Goal: Communication & Community: Ask a question

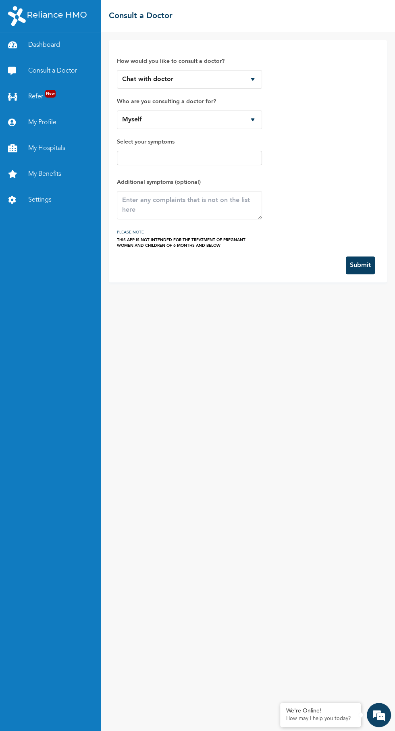
click at [242, 159] on input "text" at bounding box center [189, 158] width 140 height 10
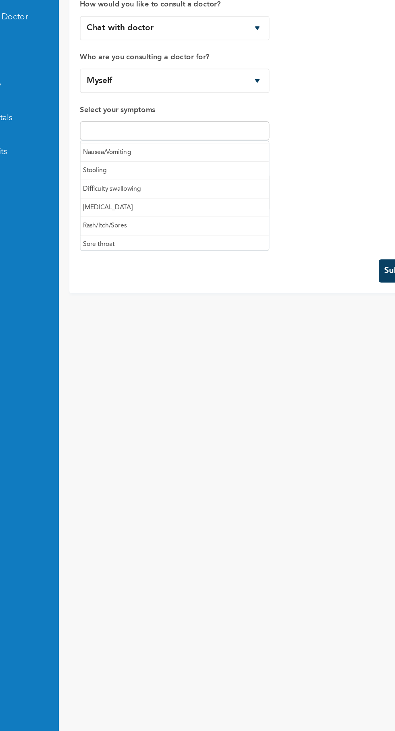
scroll to position [82, 0]
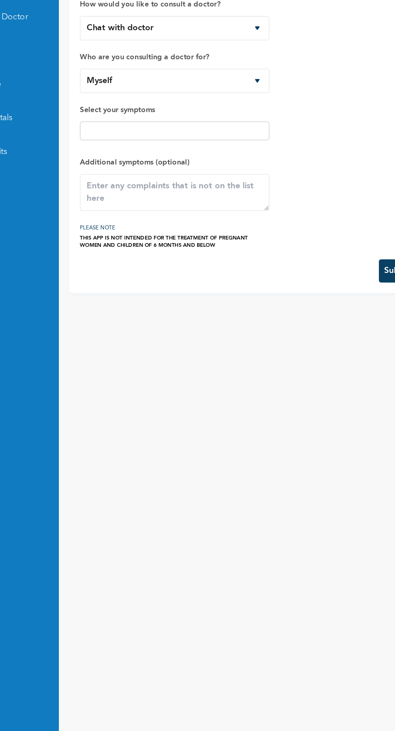
click at [245, 159] on input "text" at bounding box center [189, 158] width 140 height 10
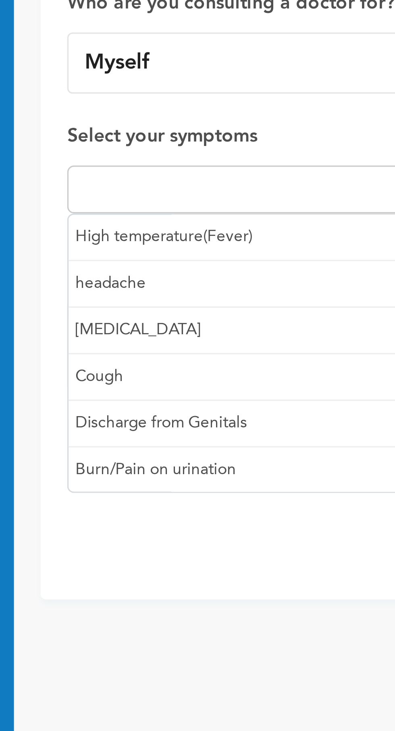
click at [171, 156] on input "text" at bounding box center [189, 158] width 140 height 10
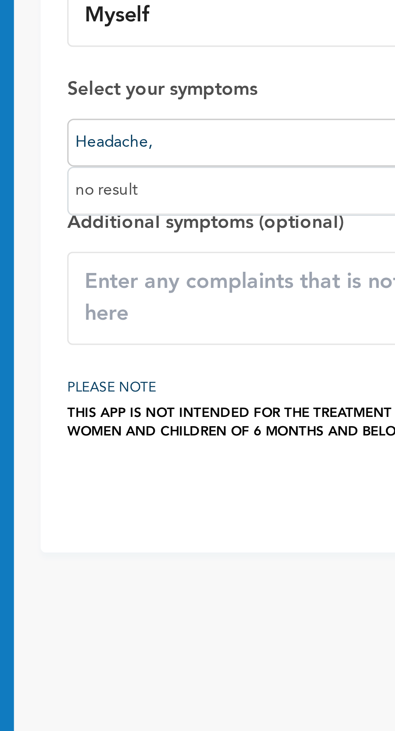
click at [195, 157] on input "Headache," at bounding box center [189, 158] width 140 height 10
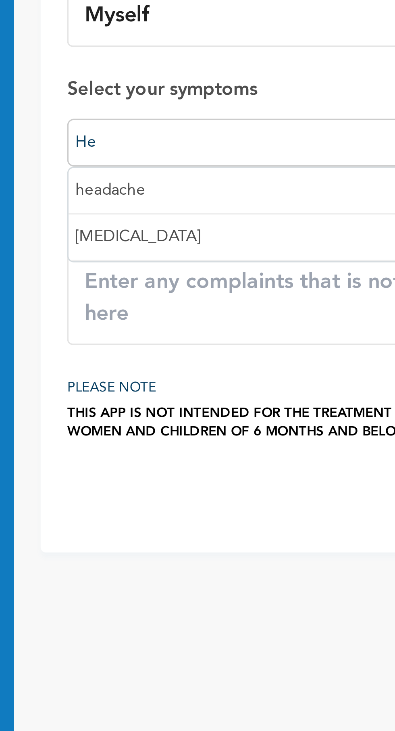
type input "H"
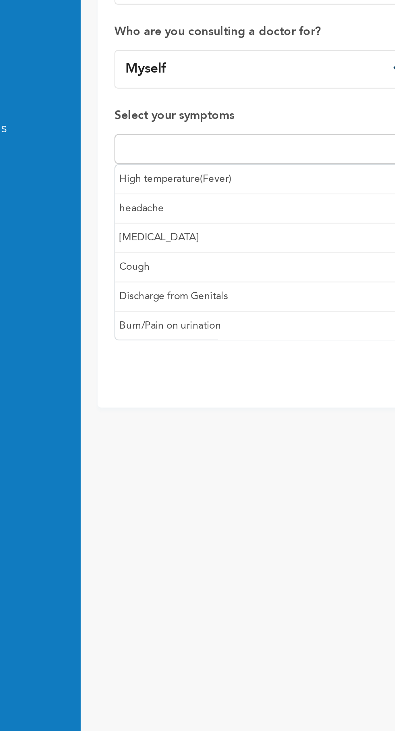
click at [196, 153] on input "text" at bounding box center [189, 158] width 140 height 10
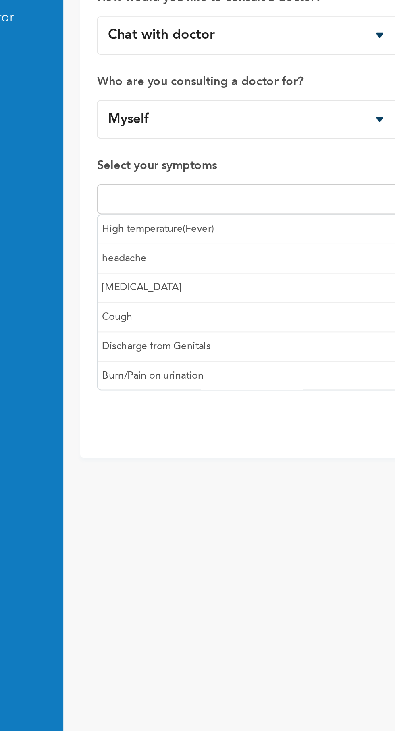
click at [169, 154] on input "text" at bounding box center [189, 158] width 140 height 10
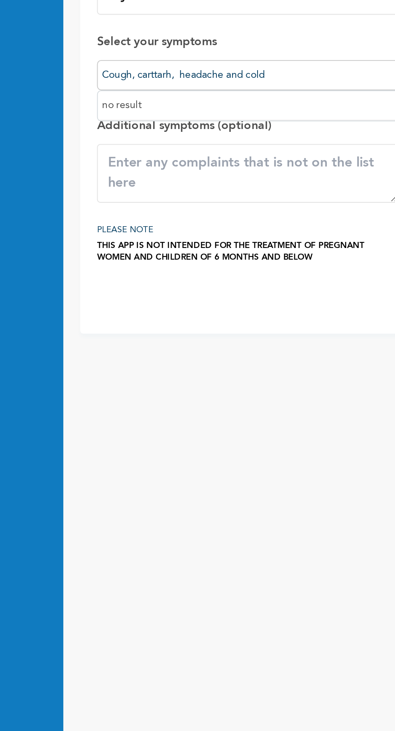
type input "Cough, carttarh, headache and cold"
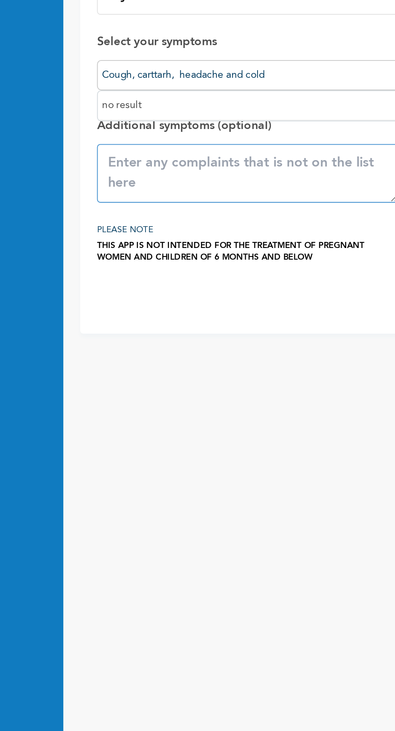
click at [213, 211] on textarea at bounding box center [189, 205] width 145 height 28
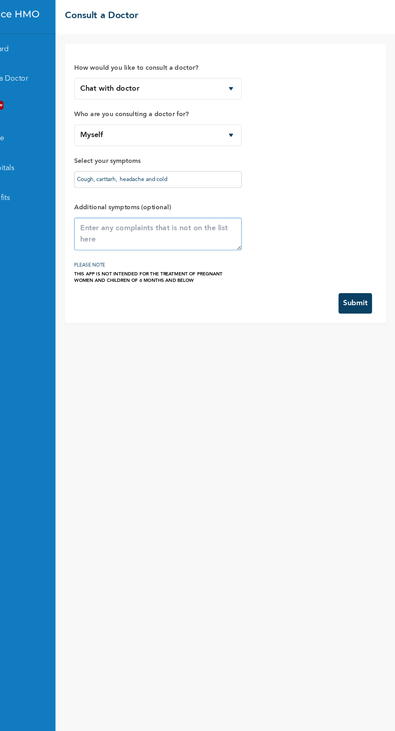
click at [241, 203] on textarea at bounding box center [189, 205] width 145 height 28
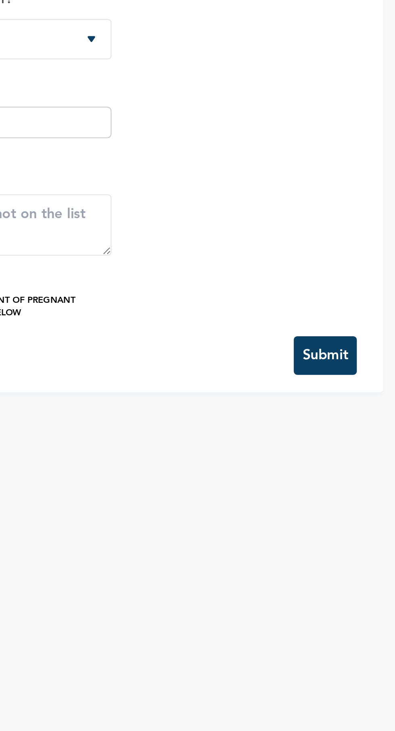
click at [367, 262] on button "Submit" at bounding box center [360, 266] width 29 height 18
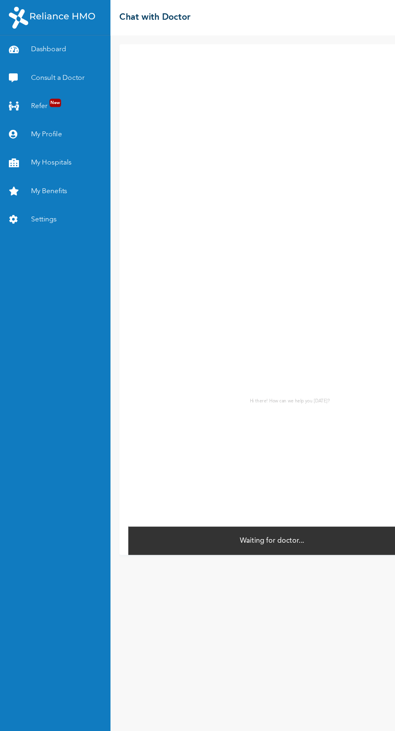
click at [81, 68] on link "Consult a Doctor" at bounding box center [50, 71] width 101 height 26
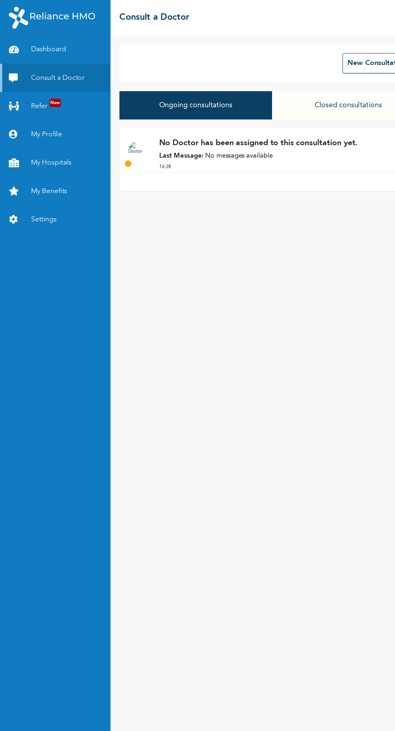
click at [70, 146] on link "My Hospitals" at bounding box center [50, 149] width 101 height 26
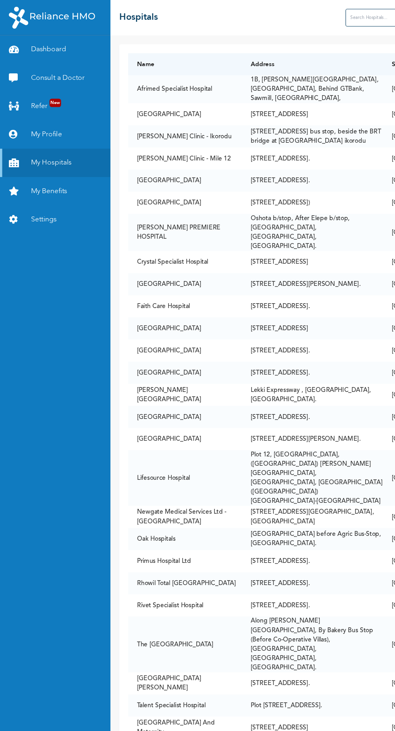
click at [70, 98] on link "Refer New" at bounding box center [50, 97] width 101 height 26
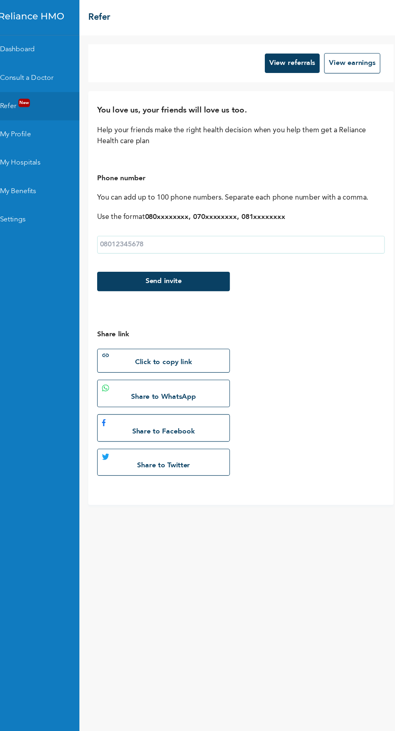
click at [288, 57] on button "View referrals" at bounding box center [295, 58] width 50 height 18
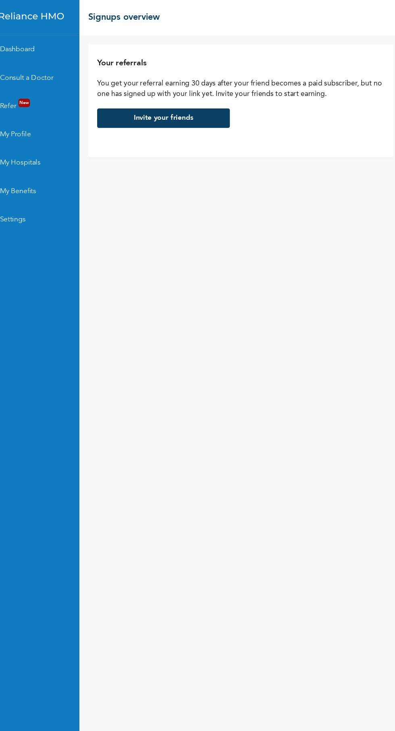
click at [107, 426] on div "Your referrals You get your referral earning 30 days after your friend becomes …" at bounding box center [248, 381] width 295 height 699
click at [102, 450] on div "Your referrals You get your referral earning 30 days after your friend becomes …" at bounding box center [248, 381] width 295 height 699
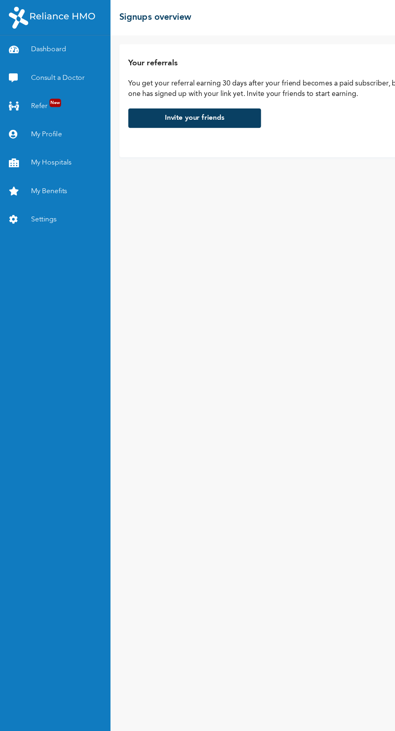
click at [73, 75] on link "Consult a Doctor" at bounding box center [50, 71] width 101 height 26
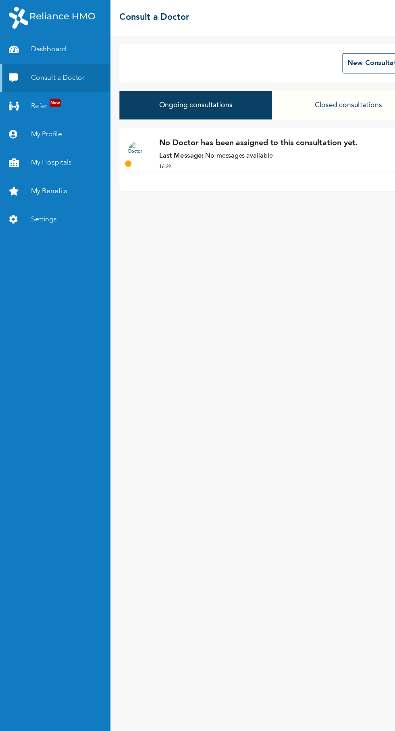
click at [152, 141] on strong "Last Message:" at bounding box center [165, 142] width 40 height 6
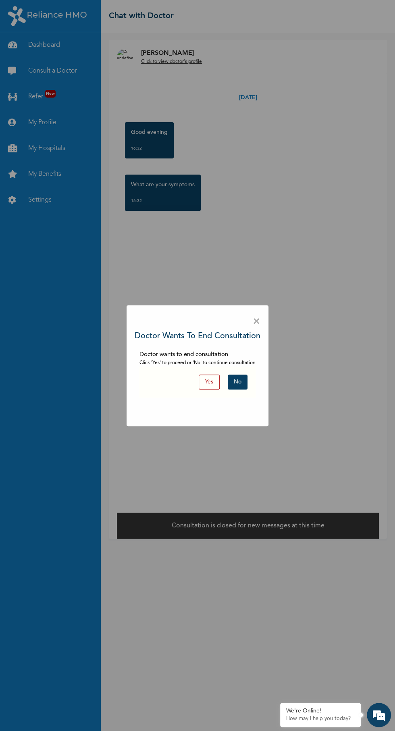
click at [244, 382] on button "No" at bounding box center [238, 382] width 20 height 15
click at [239, 382] on button "No" at bounding box center [238, 382] width 20 height 15
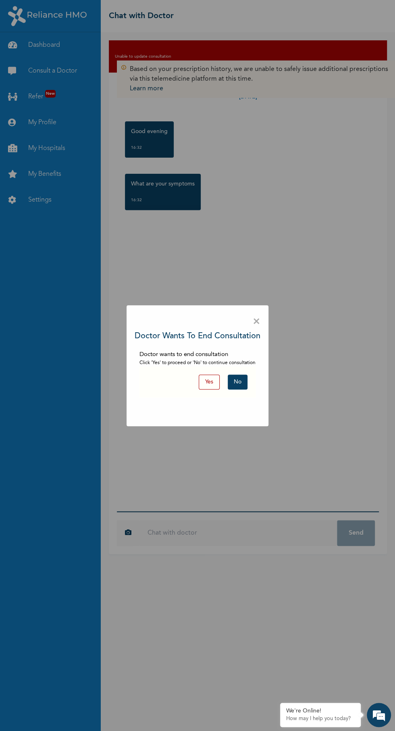
click at [260, 321] on span "×" at bounding box center [257, 321] width 8 height 17
click at [210, 382] on button "Yes" at bounding box center [209, 382] width 21 height 15
click at [238, 382] on button "No" at bounding box center [238, 382] width 20 height 15
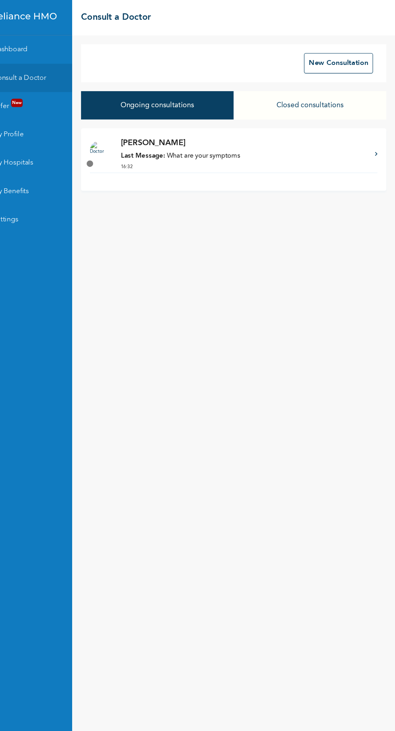
click at [378, 140] on icon at bounding box center [378, 140] width 2 height 4
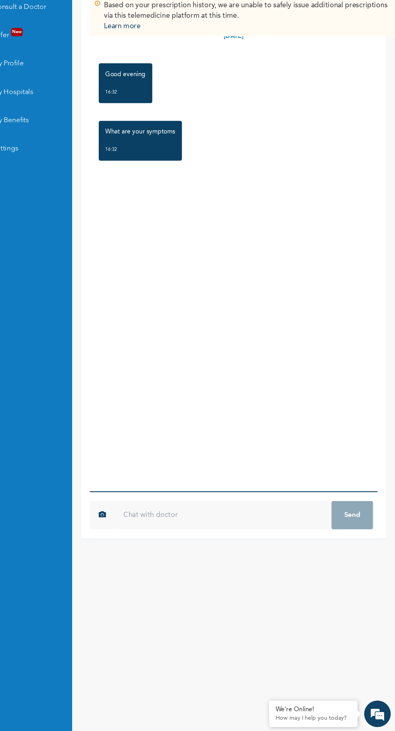
click at [244, 547] on input "text" at bounding box center [239, 534] width 198 height 26
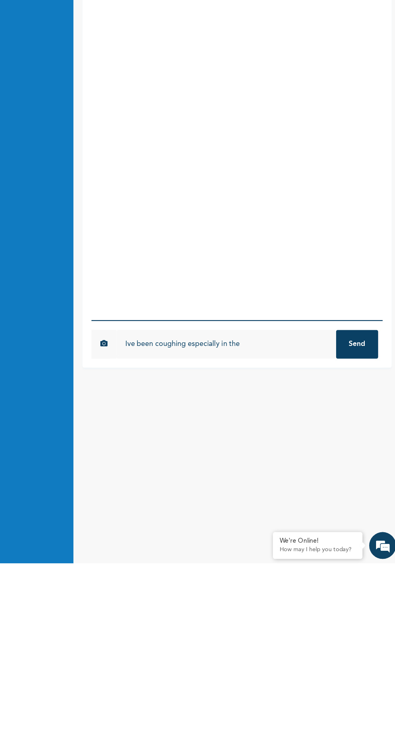
click at [255, 547] on input "Ive been coughing especially in the" at bounding box center [239, 534] width 198 height 26
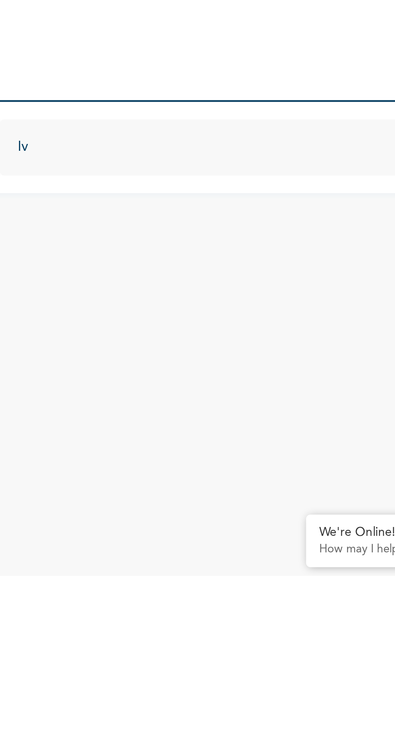
type input "I"
type input "Ive"
type input "C"
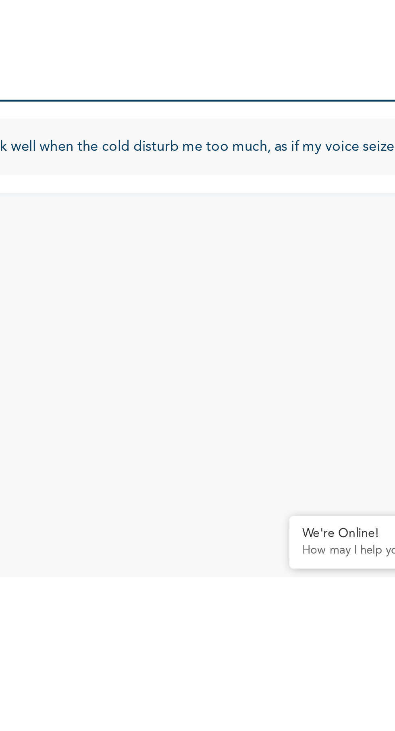
scroll to position [0, 229]
type input "Cold is really disturbing me, cough, catarhh and headache. Attimes i can't talk…"
click at [337, 520] on button "Send" at bounding box center [356, 533] width 38 height 26
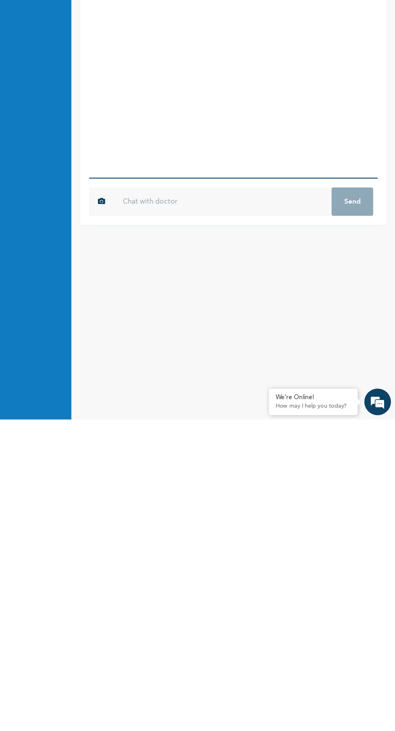
scroll to position [0, 0]
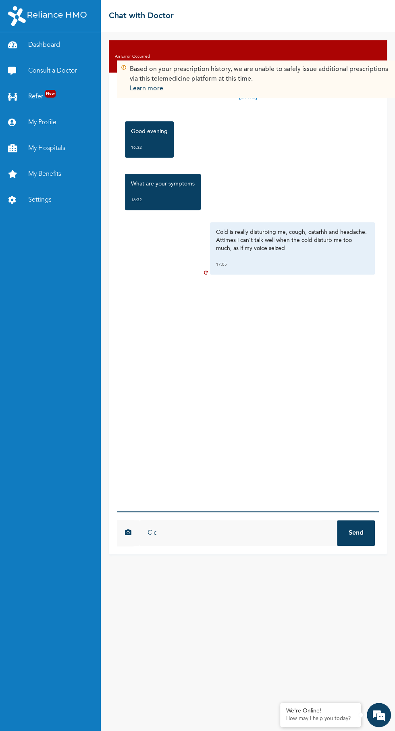
type input "C c"
click at [340, 276] on div "Thursday, August 14th 2025 Good evening 16:32 What are your symptoms 16:32 Cold…" at bounding box center [248, 292] width 262 height 439
click at [206, 274] on icon at bounding box center [207, 248] width 6 height 52
click at [331, 466] on div "Thursday, August 14th 2025 Good evening 16:32 What are your symptoms 16:32 Cold…" at bounding box center [248, 292] width 262 height 439
click at [119, 74] on div "Based on your prescription history, we are unable to safely issue additional pr…" at bounding box center [265, 79] width 297 height 37
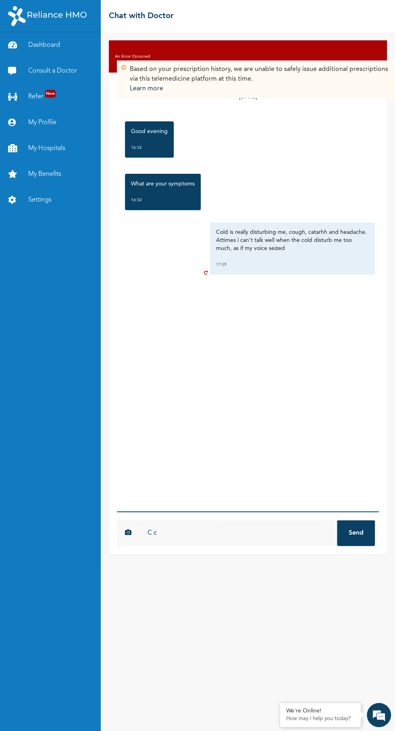
click at [321, 409] on div "Thursday, August 14th 2025 Good evening 16:32 What are your symptoms 16:32 Cold…" at bounding box center [248, 292] width 262 height 439
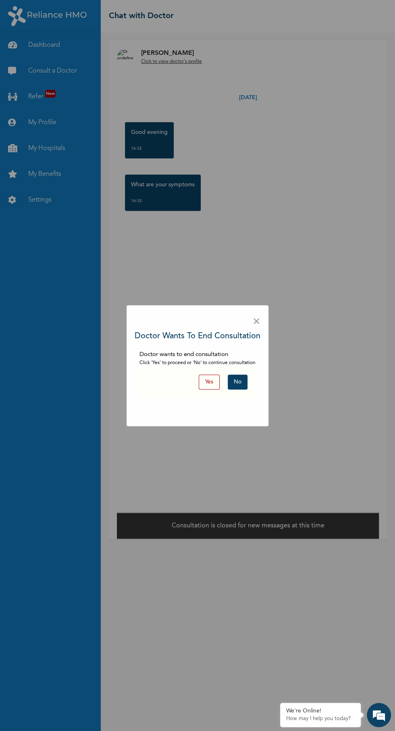
click at [248, 381] on button "No" at bounding box center [238, 382] width 20 height 15
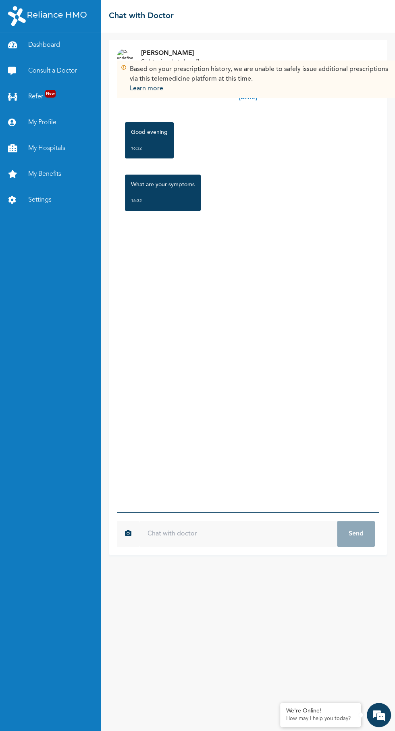
click at [249, 547] on input "text" at bounding box center [239, 534] width 198 height 26
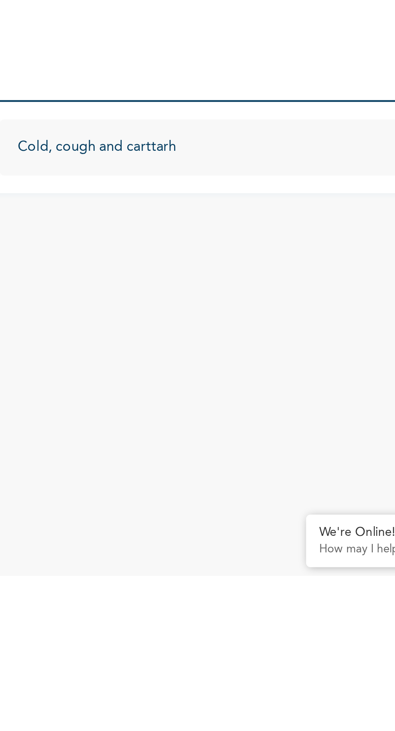
click at [201, 547] on input "Cold, cough and carttarh" at bounding box center [239, 534] width 198 height 26
click at [196, 547] on input "Cold, cough and carttarh" at bounding box center [239, 534] width 198 height 26
click at [244, 547] on input "Cold, cough, carttarh" at bounding box center [239, 534] width 198 height 26
type input "Cold, cough, carttarh and headache"
click at [337, 521] on button "Send" at bounding box center [356, 534] width 38 height 26
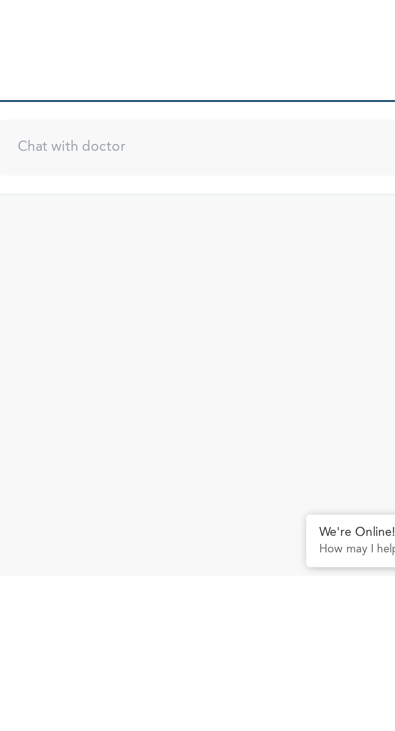
click at [273, 547] on input "text" at bounding box center [239, 534] width 198 height 26
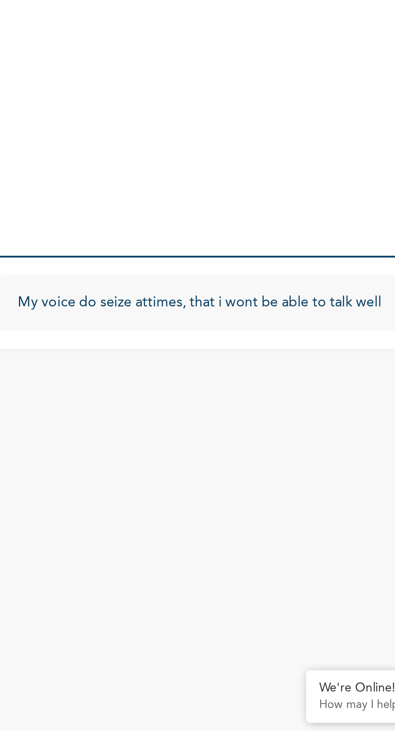
type input "My voice do seize attimes, that i wont be able to talk well"
click at [337, 521] on button "Send" at bounding box center [356, 534] width 38 height 26
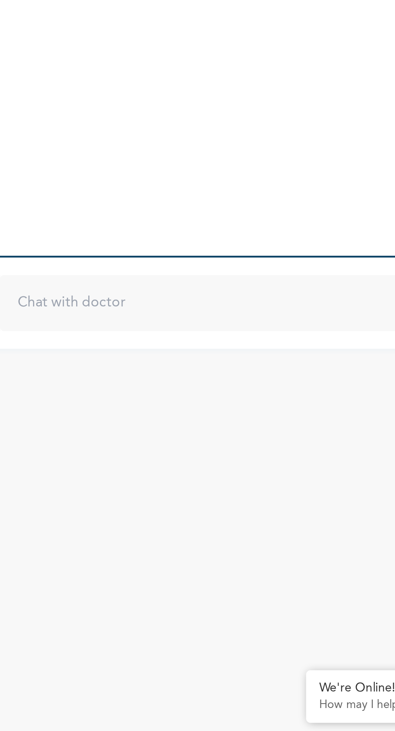
click at [256, 547] on input "text" at bounding box center [239, 534] width 198 height 26
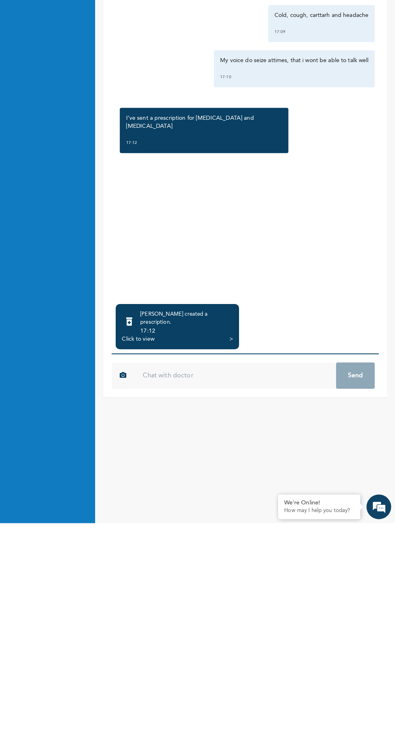
click at [152, 555] on div "Click to view" at bounding box center [143, 551] width 32 height 8
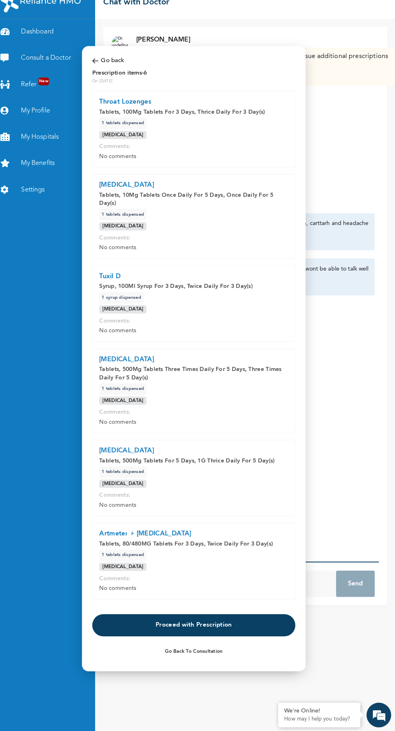
click at [370, 464] on div at bounding box center [197, 365] width 395 height 731
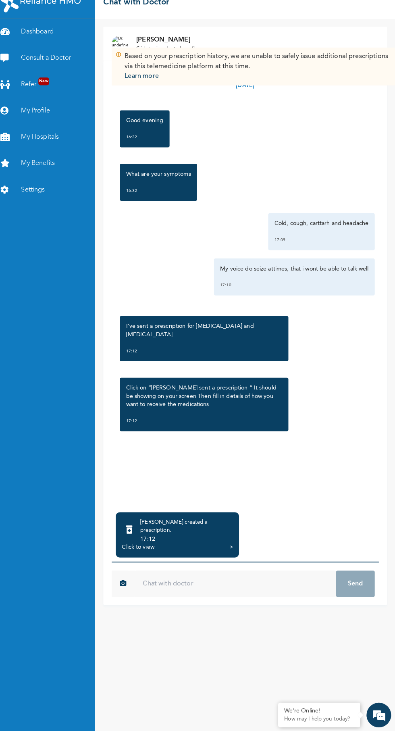
click at [186, 547] on div "17:12" at bounding box center [190, 543] width 91 height 8
click at [149, 555] on div "Click to view" at bounding box center [143, 551] width 32 height 8
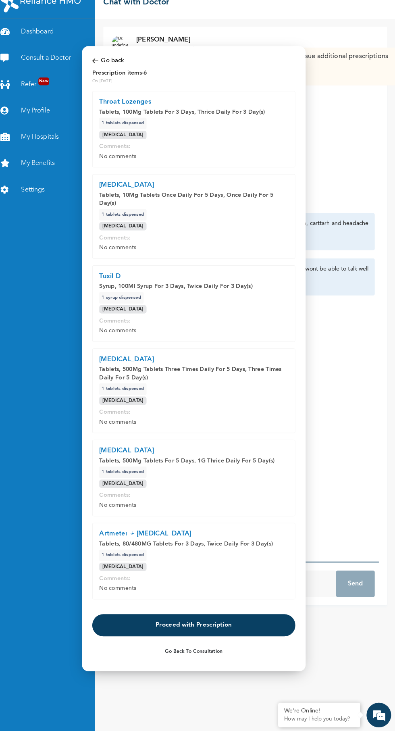
click at [236, 624] on button "Proceed with Prescription" at bounding box center [197, 627] width 199 height 22
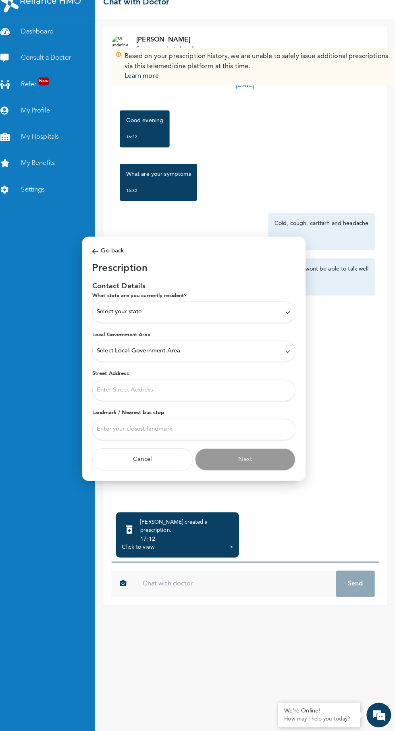
click at [290, 320] on icon at bounding box center [290, 320] width 6 height 6
click at [234, 358] on p "Lagos" at bounding box center [197, 361] width 190 height 10
click at [290, 359] on icon at bounding box center [290, 358] width 6 height 6
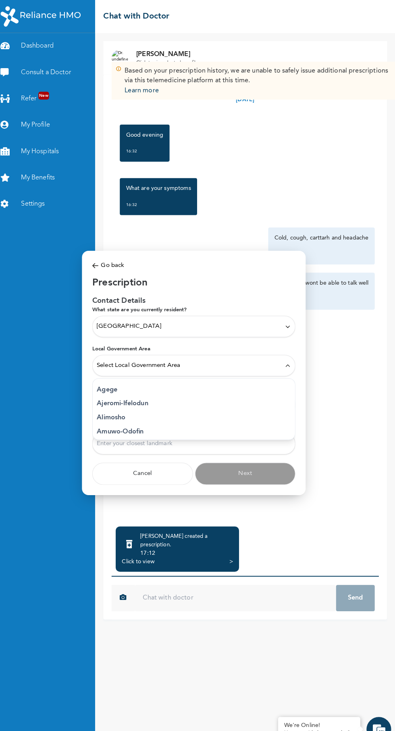
scroll to position [70, 0]
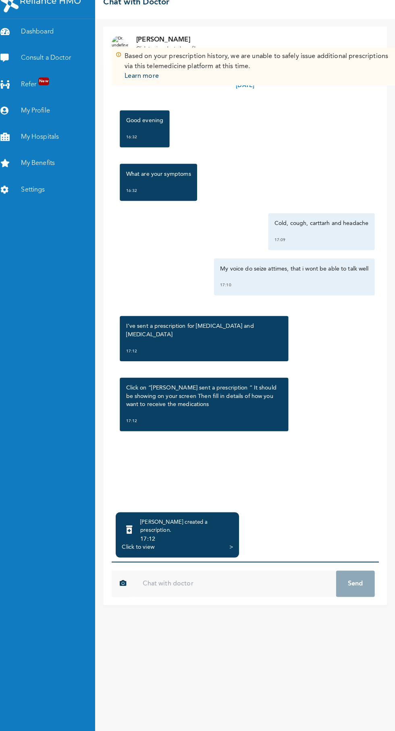
click at [192, 539] on div "[PERSON_NAME] created a prescription ." at bounding box center [190, 530] width 91 height 16
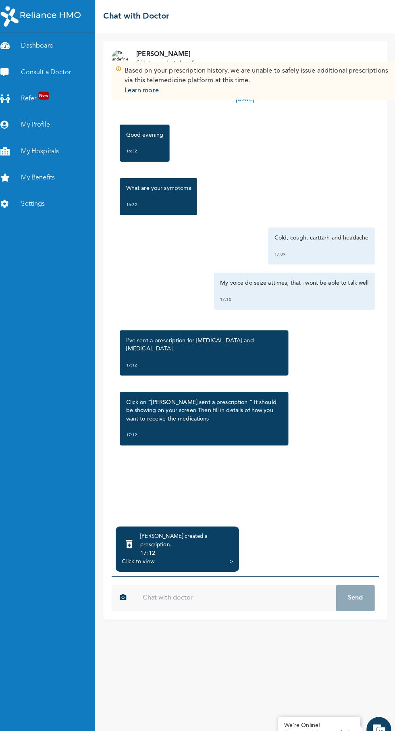
click at [137, 538] on icon at bounding box center [134, 534] width 6 height 8
click at [139, 555] on div "Click to view" at bounding box center [143, 551] width 32 height 8
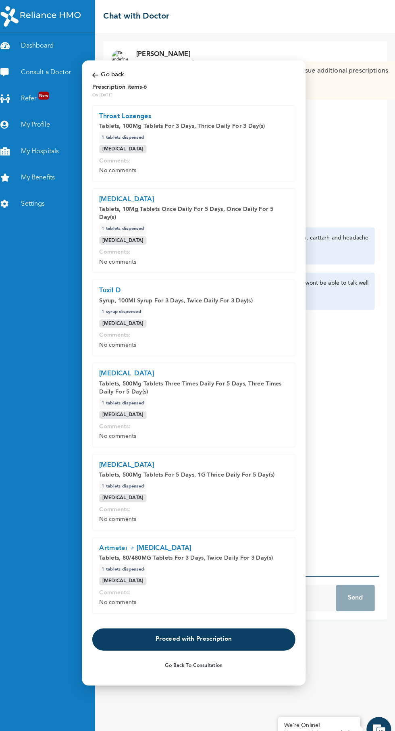
click at [211, 626] on button "Proceed with Prescription" at bounding box center [197, 627] width 199 height 22
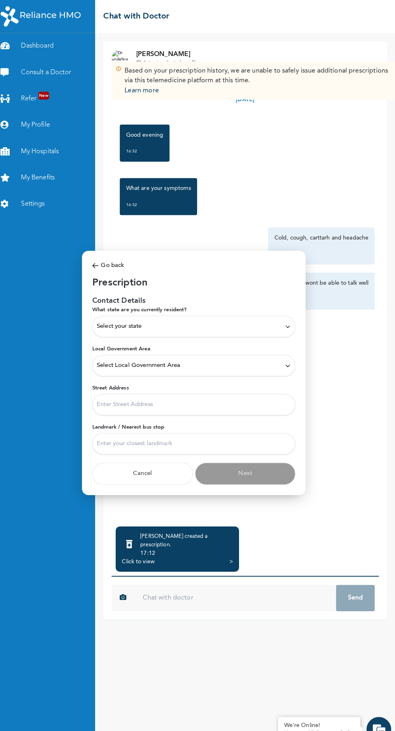
click at [290, 320] on icon at bounding box center [290, 320] width 6 height 6
click at [172, 341] on p "Lagos" at bounding box center [197, 343] width 190 height 10
click at [290, 359] on icon at bounding box center [290, 358] width 6 height 6
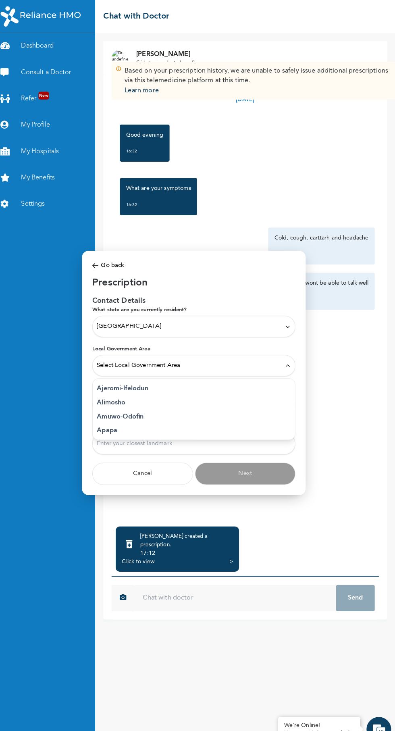
click at [290, 359] on icon at bounding box center [290, 358] width 6 height 6
click at [279, 395] on input "Street Address" at bounding box center [197, 396] width 199 height 21
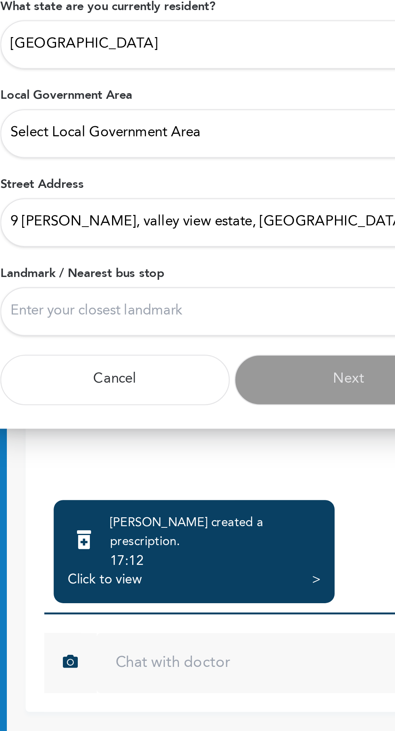
type input "9 tunji akinojo, valley view estate, aboru,iyana"
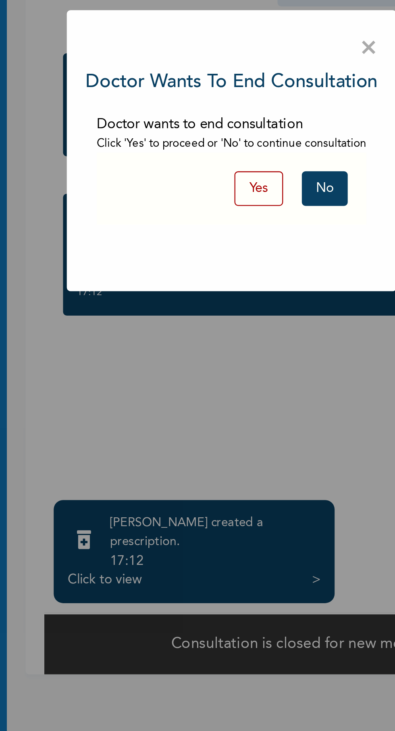
click at [177, 504] on div "× Doctor wants to end consultation Doctor wants to end consultation Click 'Yes'…" at bounding box center [197, 365] width 395 height 731
click at [243, 382] on button "No" at bounding box center [238, 382] width 20 height 15
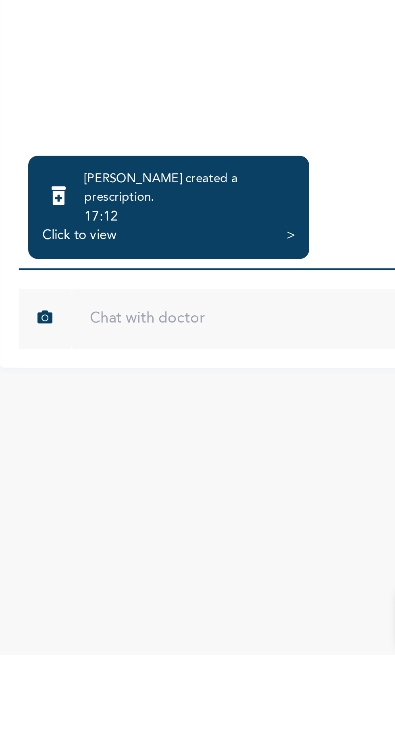
click at [152, 555] on div "Click to view" at bounding box center [143, 551] width 32 height 8
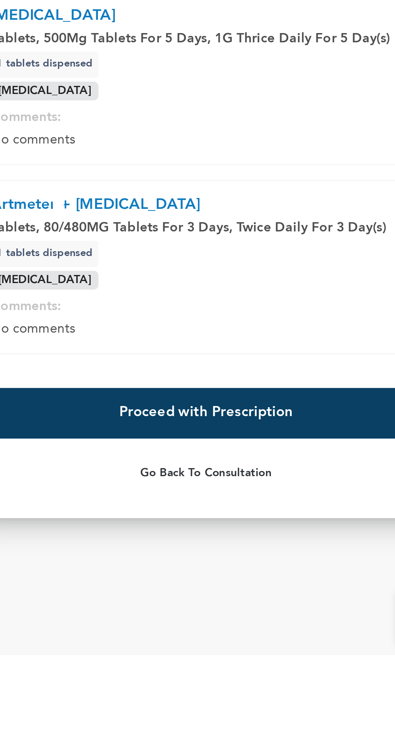
click at [215, 638] on button "Proceed with Prescription" at bounding box center [197, 627] width 199 height 22
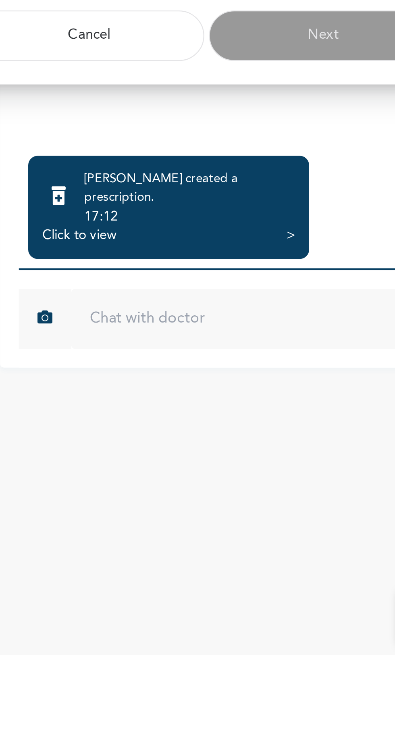
click at [141, 576] on div at bounding box center [197, 365] width 395 height 731
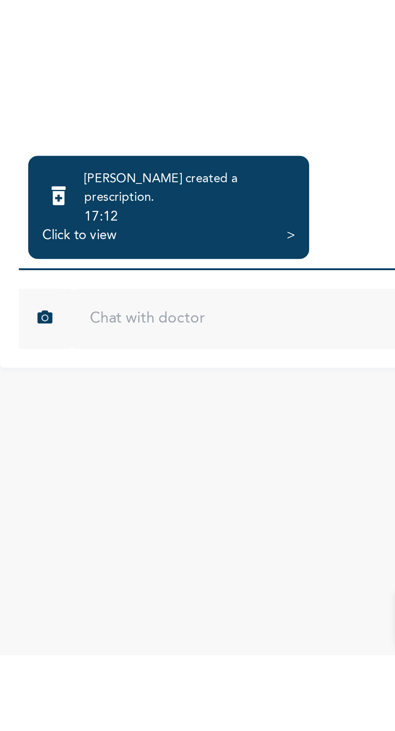
click at [150, 555] on div "Click to view" at bounding box center [143, 551] width 32 height 8
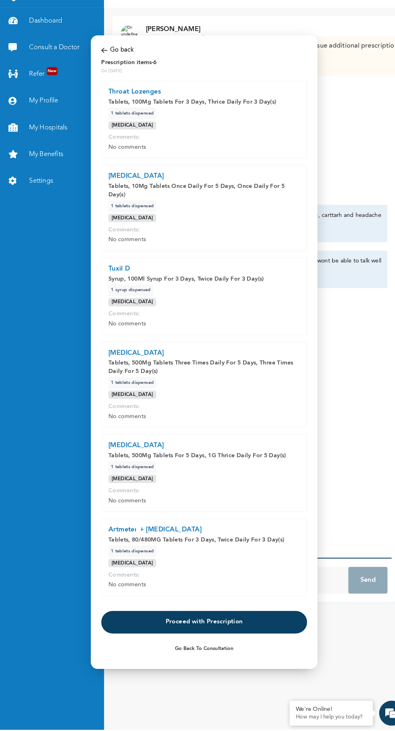
scroll to position [0, 0]
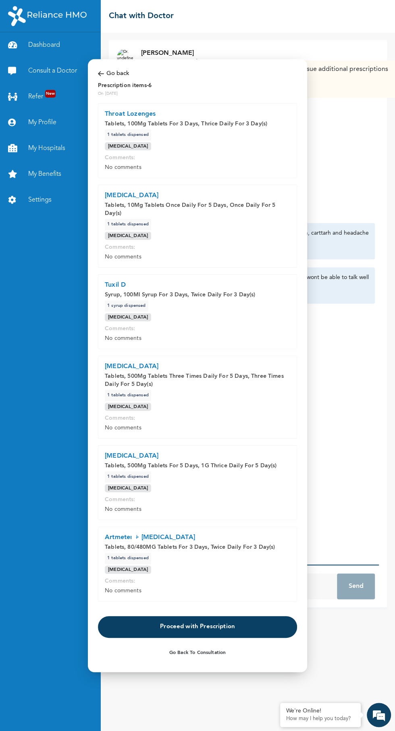
click at [232, 638] on button "Proceed with Prescription" at bounding box center [197, 627] width 199 height 22
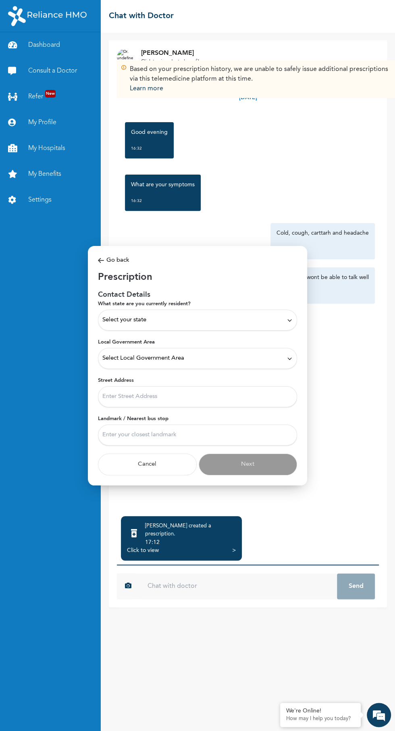
click at [278, 325] on div "Select your state" at bounding box center [197, 320] width 190 height 9
click at [162, 377] on p "Lagos" at bounding box center [197, 373] width 190 height 10
click at [292, 361] on icon at bounding box center [290, 358] width 6 height 6
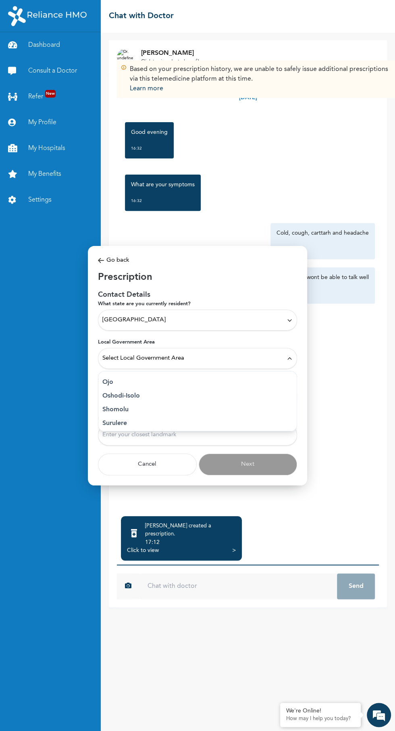
click at [283, 363] on div "Select Local Government Area" at bounding box center [197, 358] width 190 height 9
click at [250, 407] on input "Street Address" at bounding box center [197, 396] width 199 height 21
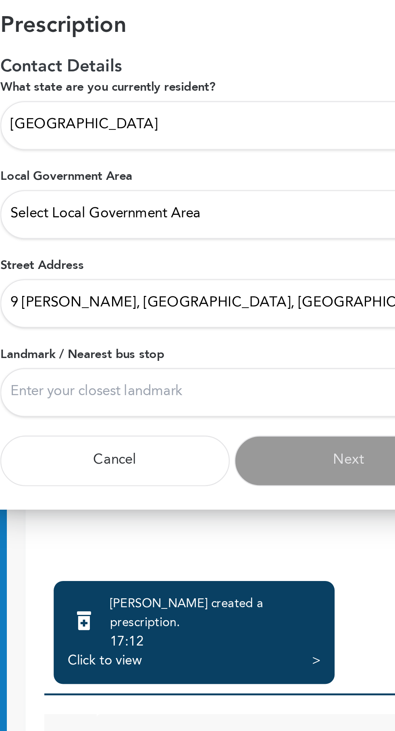
click at [238, 395] on input "9 [PERSON_NAME], [GEOGRAPHIC_DATA], [GEOGRAPHIC_DATA],[GEOGRAPHIC_DATA]" at bounding box center [197, 396] width 199 height 21
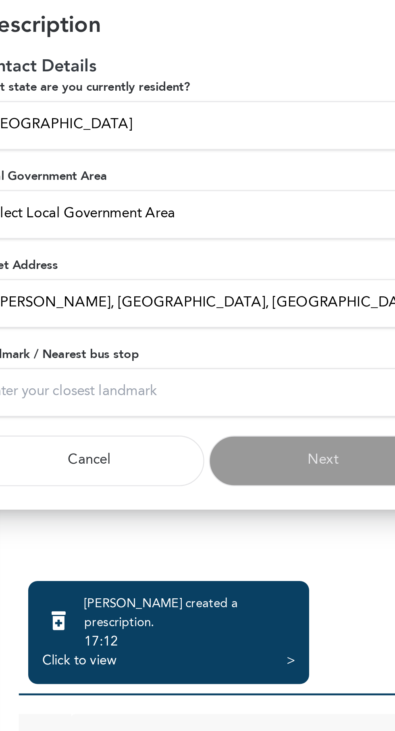
type input "9 tunji akinojo, valley view estate, aboru,Iyana-ipaja, Lagos state"
click at [190, 436] on input "Landmark / Nearest bus stop" at bounding box center [197, 435] width 199 height 21
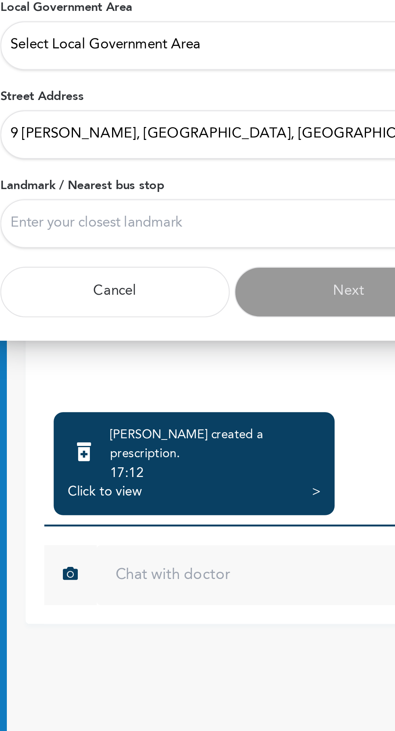
click at [191, 434] on input "Landmark / Nearest bus stop" at bounding box center [197, 435] width 199 height 21
click at [179, 432] on input "Landmark / Nearest bus stop" at bounding box center [197, 435] width 199 height 21
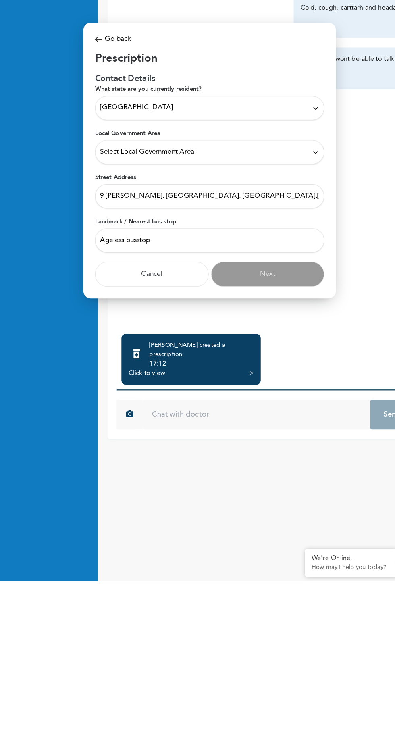
click at [121, 438] on input "Ageless busstop" at bounding box center [197, 435] width 199 height 21
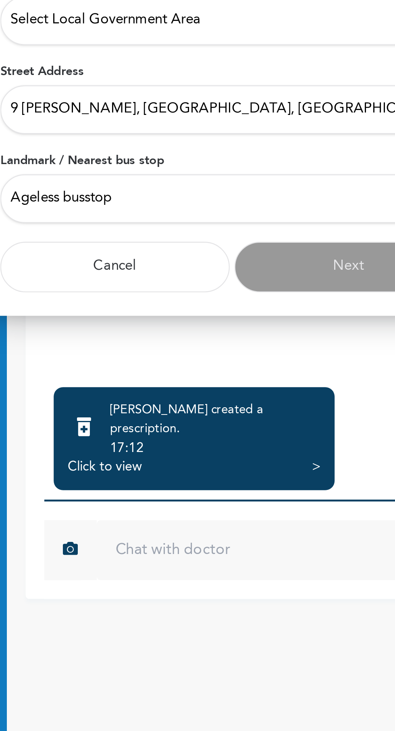
click at [127, 433] on input "Ageless busstop" at bounding box center [197, 435] width 199 height 21
click at [126, 437] on input "Ageless busstop" at bounding box center [197, 435] width 199 height 21
click at [126, 434] on input "Ageless busstop" at bounding box center [197, 435] width 199 height 21
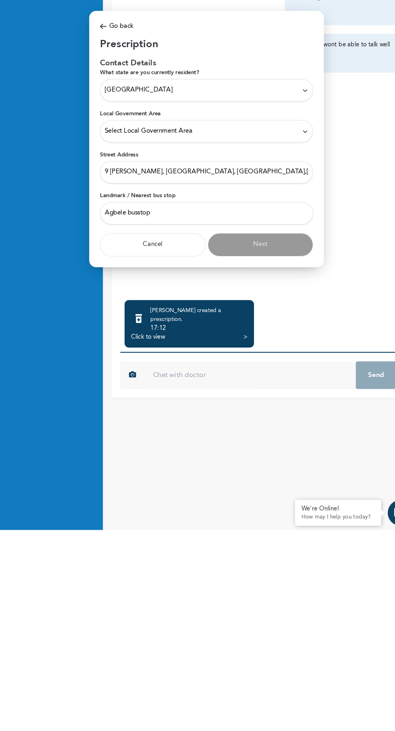
type input "Agbele busstop"
click at [290, 358] on icon at bounding box center [290, 358] width 6 height 6
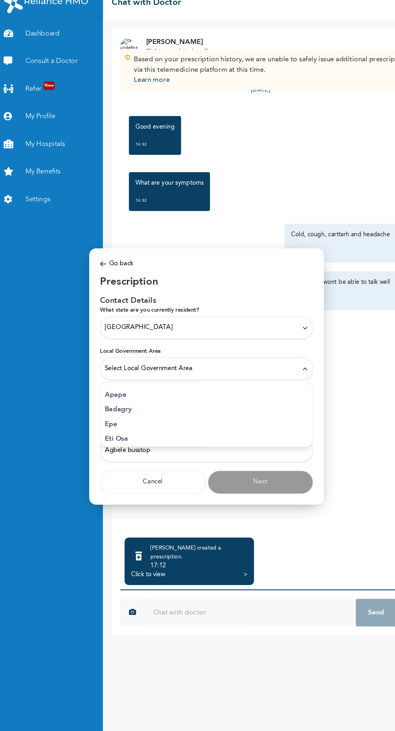
scroll to position [222, 0]
click at [283, 363] on div "Select Local Government Area" at bounding box center [197, 358] width 190 height 9
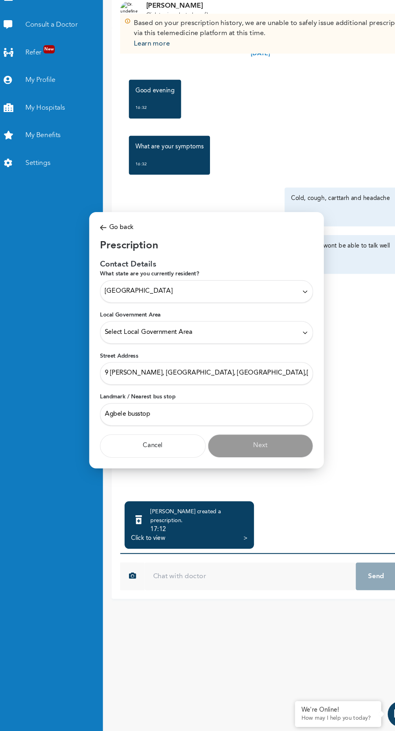
scroll to position [0, 0]
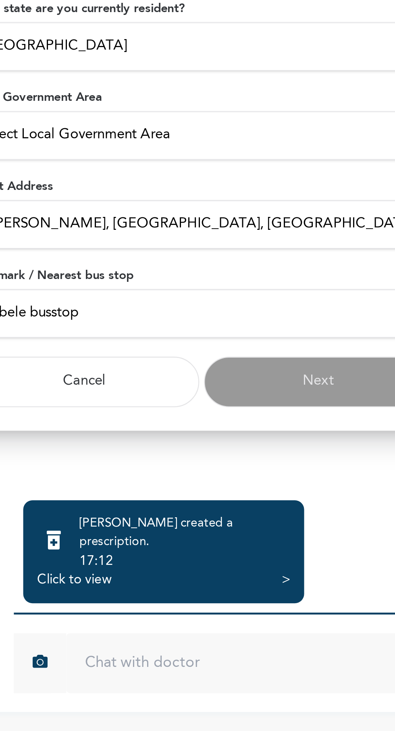
click at [202, 359] on div "Select Local Government Area" at bounding box center [197, 358] width 190 height 9
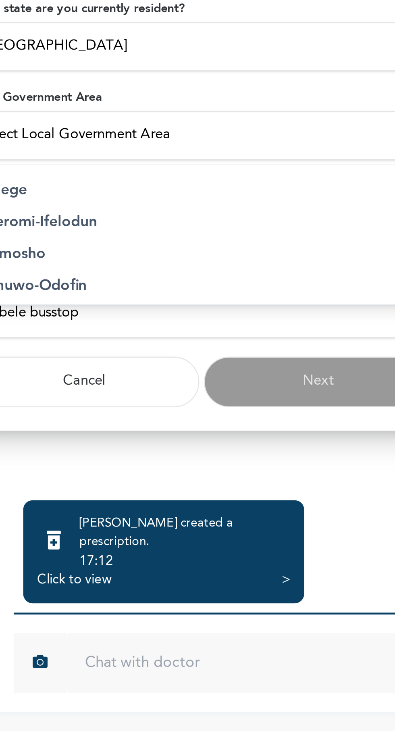
click at [133, 409] on p "Alimosho" at bounding box center [197, 410] width 190 height 10
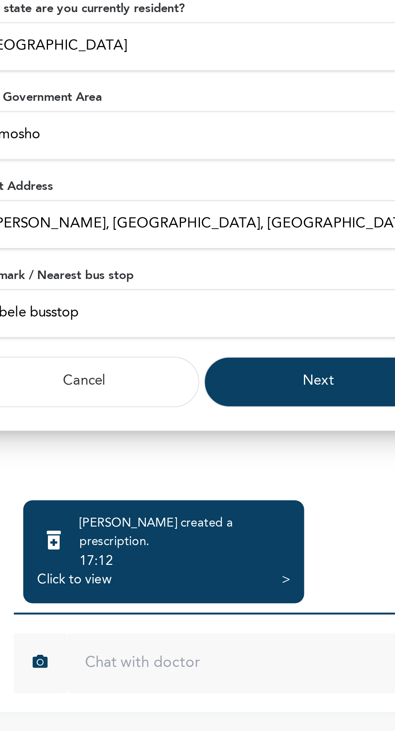
click at [257, 466] on button "Next" at bounding box center [248, 465] width 99 height 22
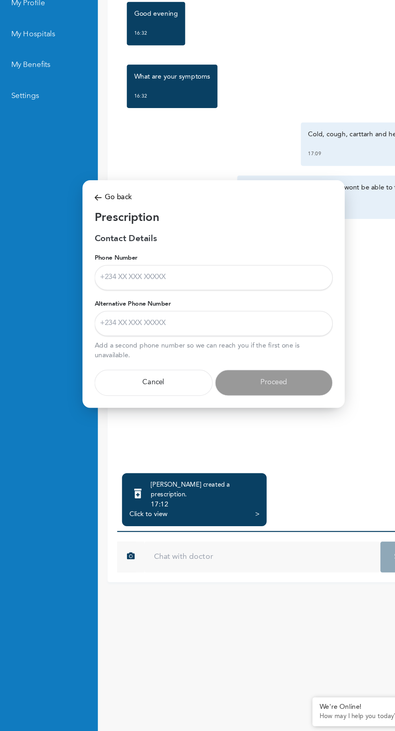
click at [209, 349] on input "Phone Number" at bounding box center [197, 352] width 199 height 21
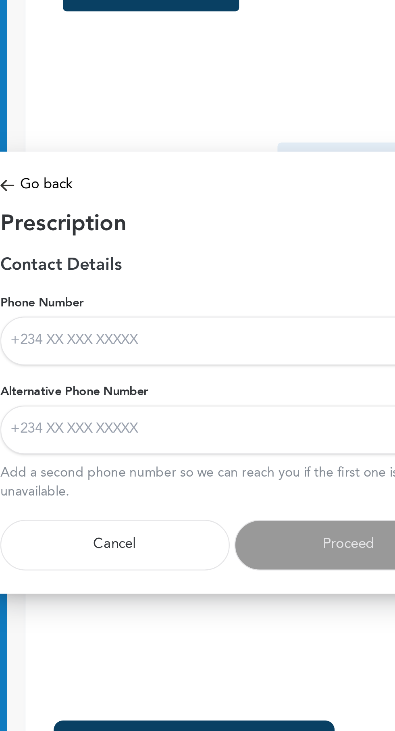
type input "09126745319"
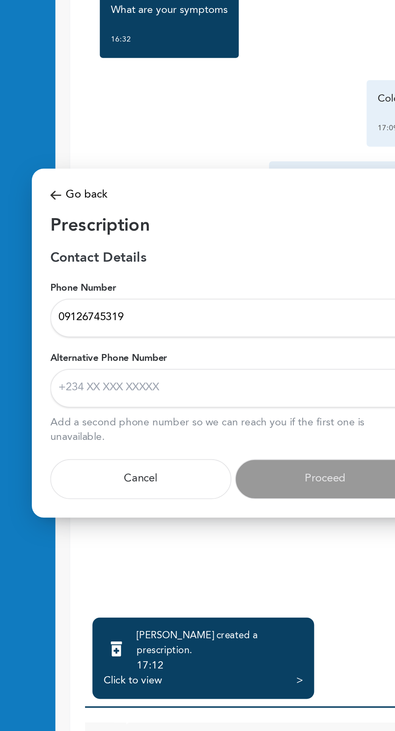
click at [178, 388] on input "Alternative Phone Number" at bounding box center [197, 390] width 199 height 21
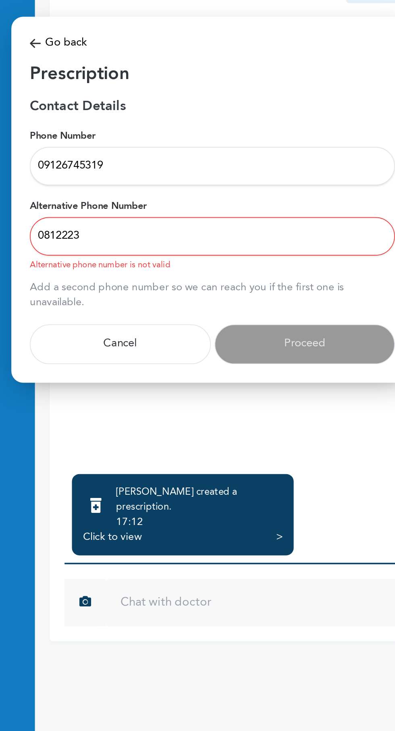
type input "0812223"
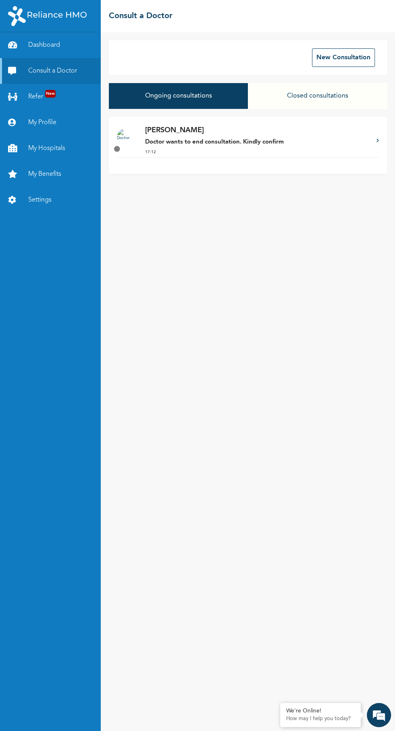
click at [216, 92] on button "Ongoing consultations" at bounding box center [178, 96] width 139 height 26
click at [196, 94] on button "Ongoing consultations" at bounding box center [178, 96] width 139 height 26
click at [169, 95] on button "Ongoing consultations" at bounding box center [178, 96] width 139 height 26
click at [176, 96] on button "Ongoing consultations" at bounding box center [178, 96] width 139 height 26
click at [205, 100] on button "Ongoing consultations" at bounding box center [178, 96] width 139 height 26
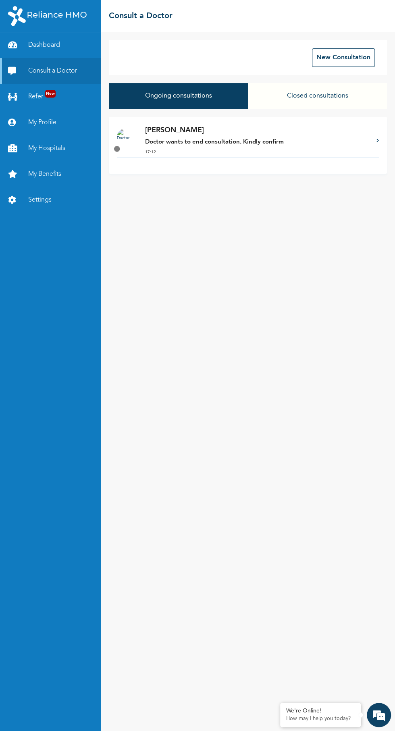
click at [194, 88] on button "Ongoing consultations" at bounding box center [178, 96] width 139 height 26
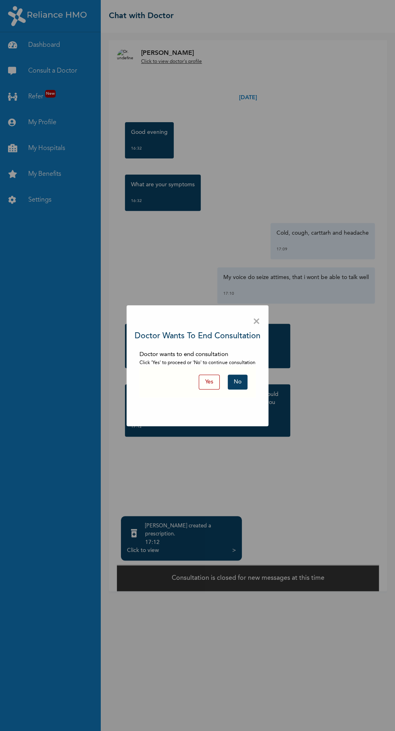
click at [257, 321] on span "×" at bounding box center [257, 321] width 8 height 17
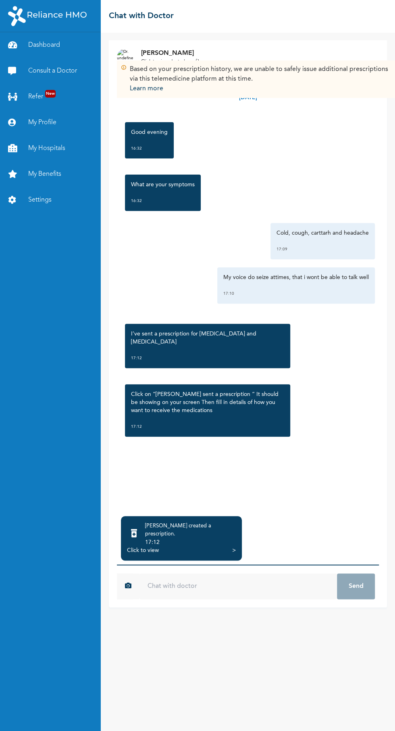
click at [140, 555] on div "Click to view" at bounding box center [143, 551] width 32 height 8
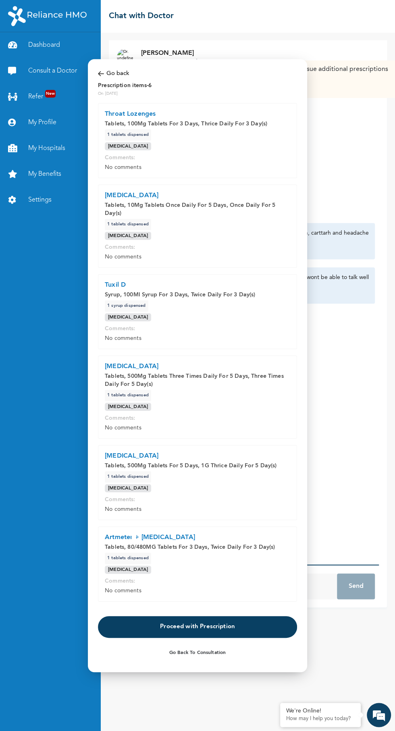
click at [240, 628] on button "Proceed with Prescription" at bounding box center [197, 627] width 199 height 22
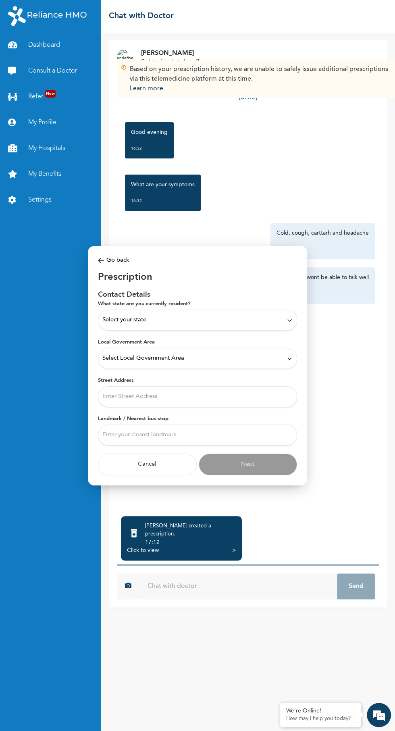
click at [290, 320] on icon at bounding box center [290, 320] width 6 height 6
click at [155, 374] on p "Kwara" at bounding box center [197, 375] width 190 height 10
click at [288, 322] on icon at bounding box center [290, 320] width 6 height 6
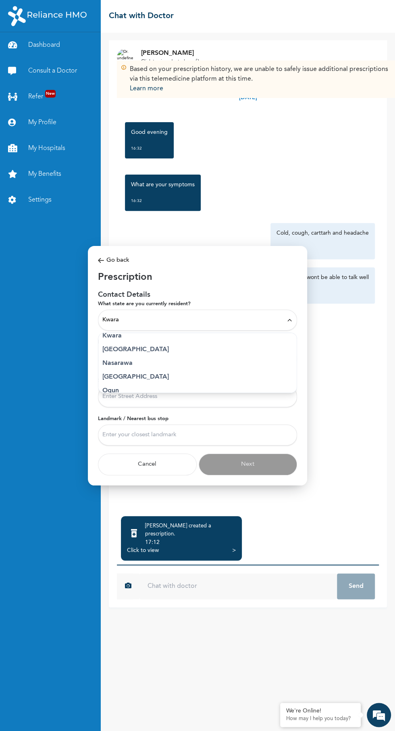
click at [161, 347] on p "[GEOGRAPHIC_DATA]" at bounding box center [197, 350] width 190 height 10
click at [287, 356] on icon at bounding box center [290, 358] width 6 height 6
click at [140, 405] on p "Alimosho" at bounding box center [197, 407] width 190 height 10
click at [291, 393] on input "Street Address" at bounding box center [197, 396] width 199 height 21
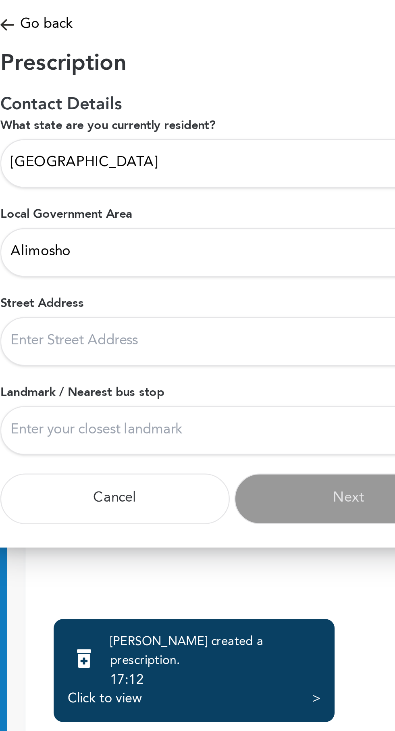
type input "9 [PERSON_NAME], [GEOGRAPHIC_DATA], [GEOGRAPHIC_DATA],[GEOGRAPHIC_DATA]"
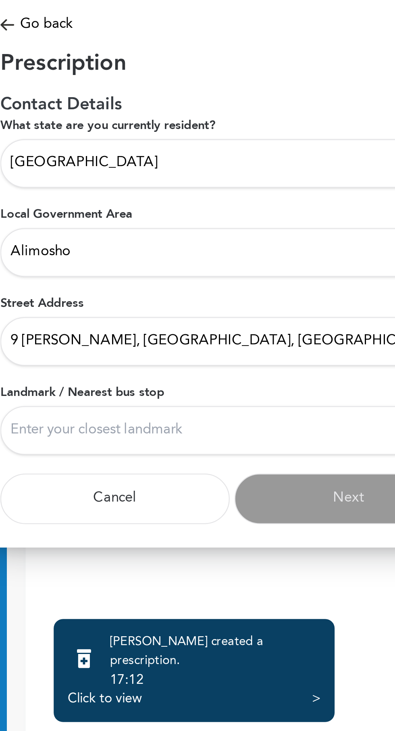
click at [197, 397] on input "9 [PERSON_NAME], [GEOGRAPHIC_DATA], [GEOGRAPHIC_DATA],[GEOGRAPHIC_DATA]" at bounding box center [197, 396] width 199 height 21
click at [209, 434] on input "Landmark / Nearest bus stop" at bounding box center [197, 435] width 199 height 21
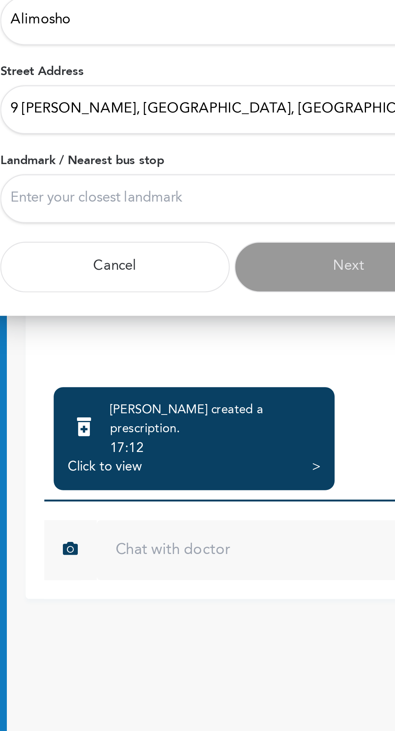
type input "Agbele busstop"
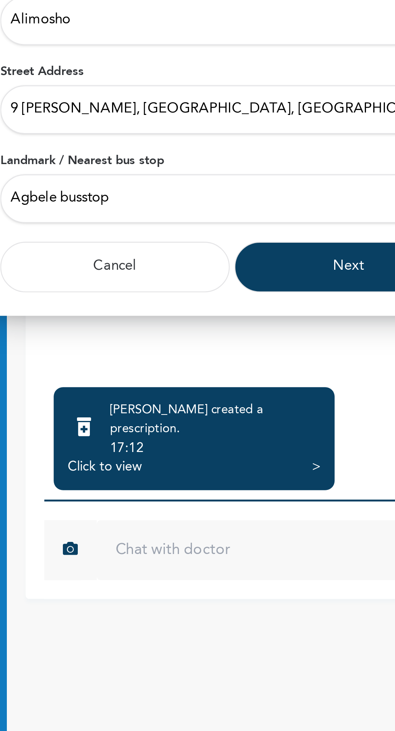
click at [236, 464] on button "Next" at bounding box center [248, 465] width 99 height 22
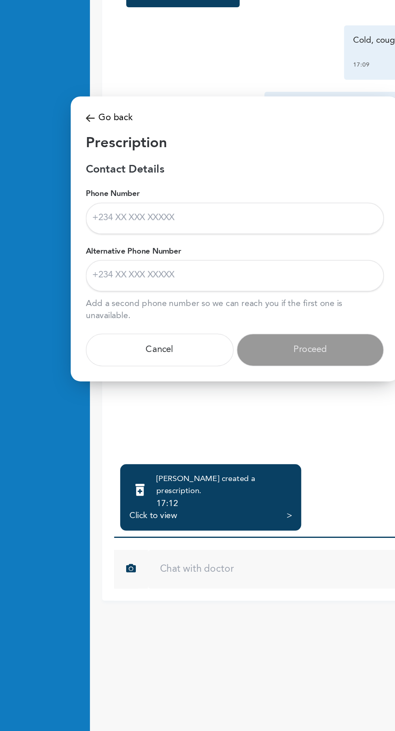
click at [210, 351] on input "Phone Number" at bounding box center [197, 352] width 199 height 21
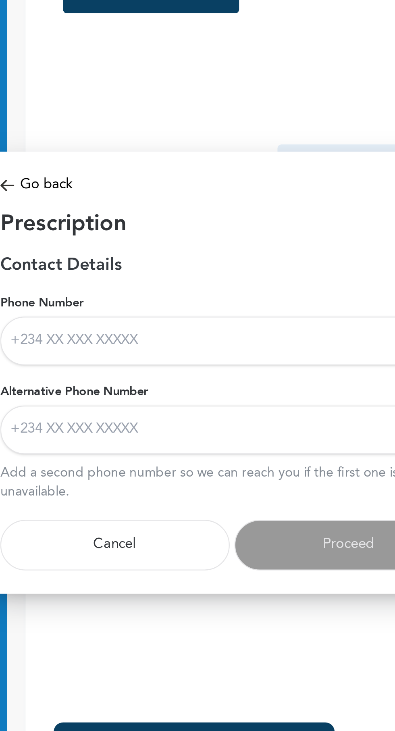
type input "09126745319"
click at [169, 353] on input "09126745319" at bounding box center [197, 352] width 199 height 21
click at [180, 390] on input "Alternative Phone Number" at bounding box center [197, 390] width 199 height 21
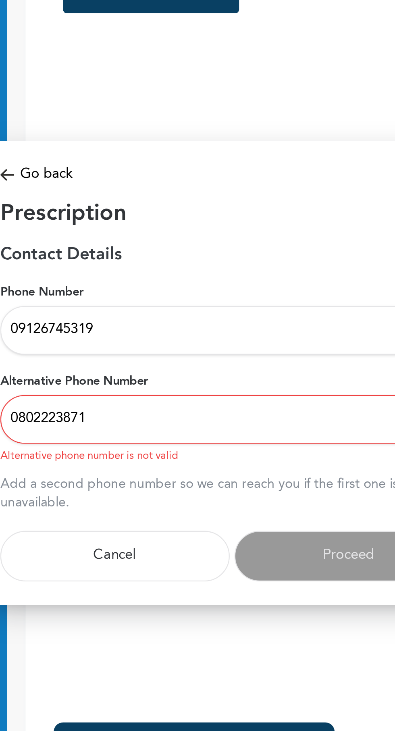
type input "08022238714"
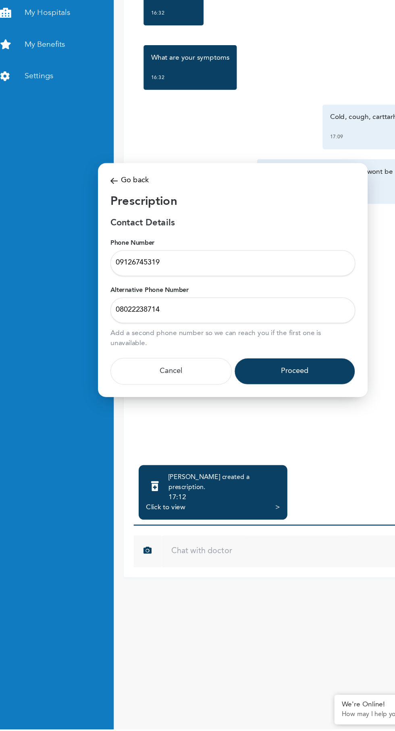
click at [265, 439] on button "Proceed" at bounding box center [248, 440] width 99 height 22
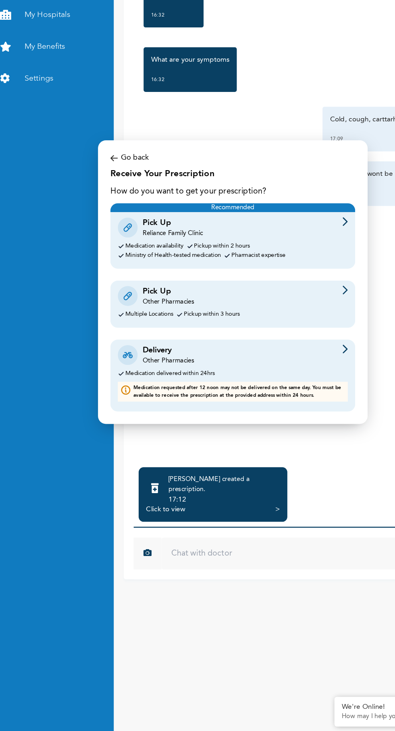
click at [282, 434] on div "Delivery Other Pharmacies Medication delivered within 24hrs Medication requeste…" at bounding box center [197, 442] width 199 height 58
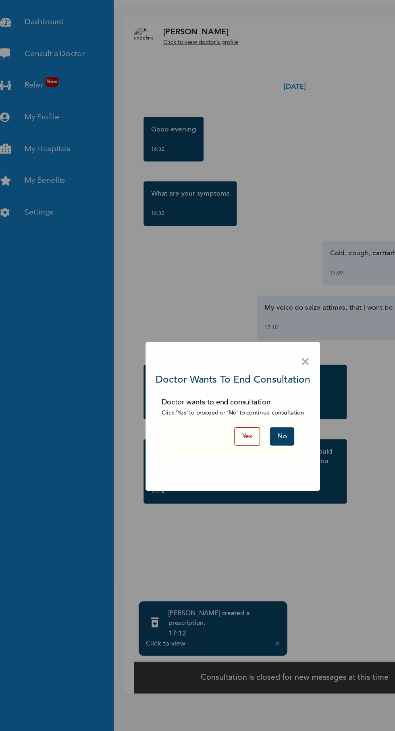
click at [239, 390] on button "No" at bounding box center [238, 382] width 20 height 15
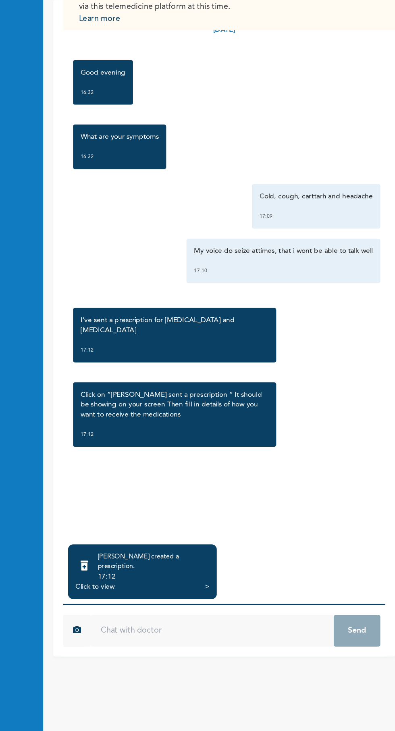
click at [146, 555] on div "Click to view" at bounding box center [143, 551] width 32 height 8
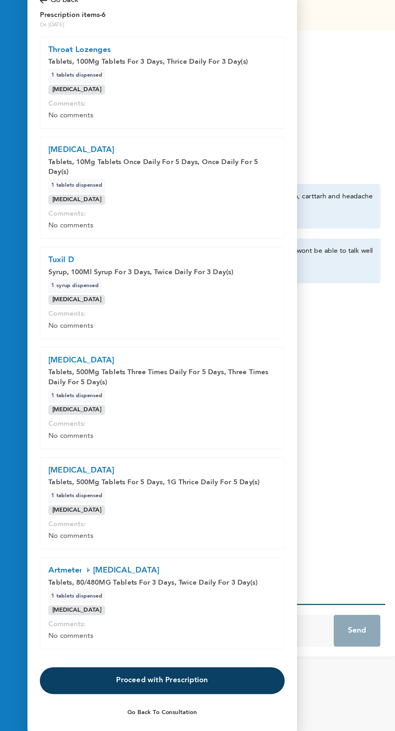
click at [208, 638] on button "Proceed with Prescription" at bounding box center [197, 627] width 199 height 22
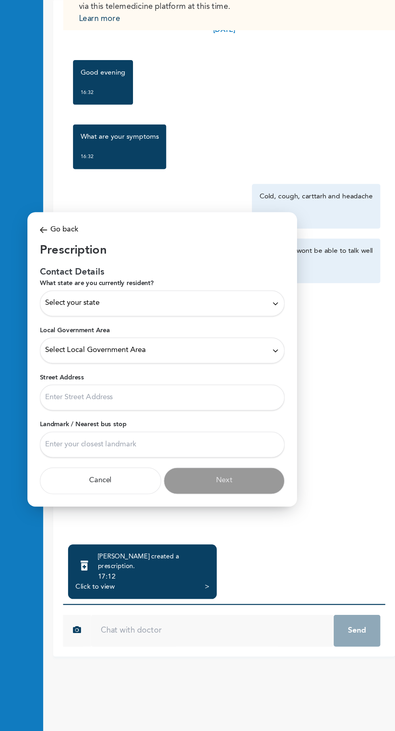
click at [282, 325] on div "Select your state" at bounding box center [197, 320] width 190 height 9
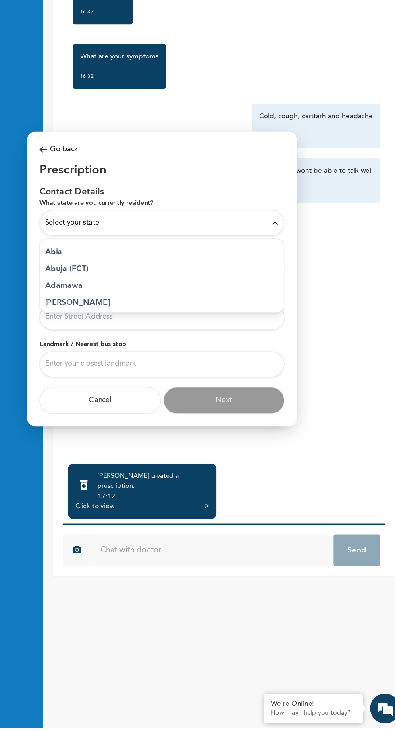
scroll to position [0, 0]
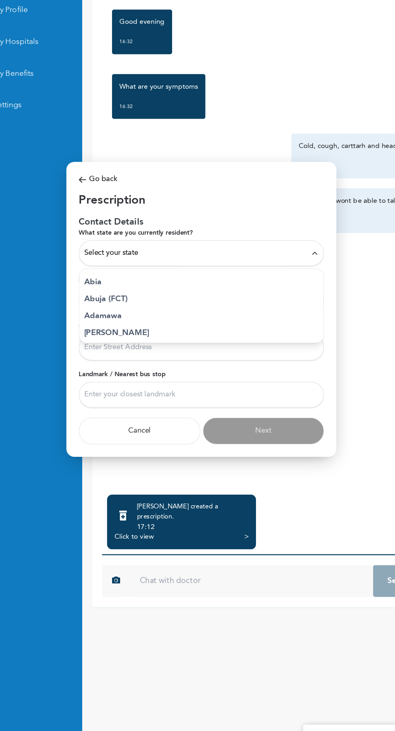
click at [291, 321] on icon at bounding box center [290, 320] width 4 height 2
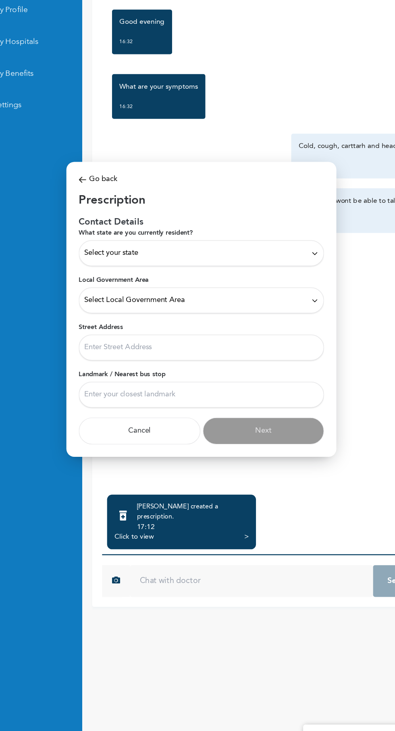
click at [288, 323] on icon at bounding box center [290, 320] width 6 height 6
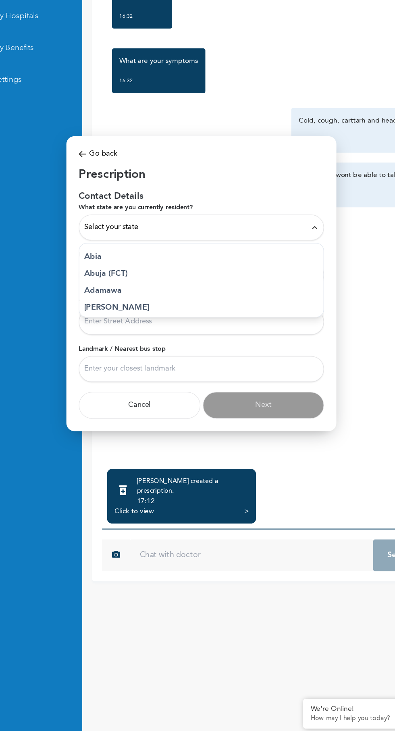
click at [300, 717] on div at bounding box center [197, 365] width 395 height 731
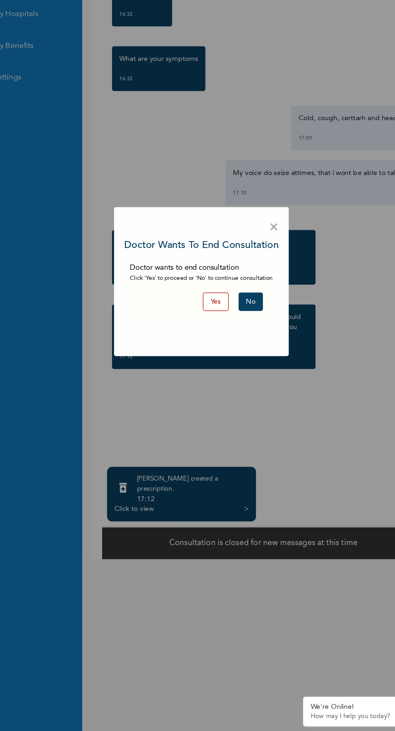
click at [148, 535] on div "× Doctor wants to end consultation Doctor wants to end consultation Click 'Yes'…" at bounding box center [197, 365] width 395 height 731
click at [238, 382] on button "No" at bounding box center [238, 382] width 20 height 15
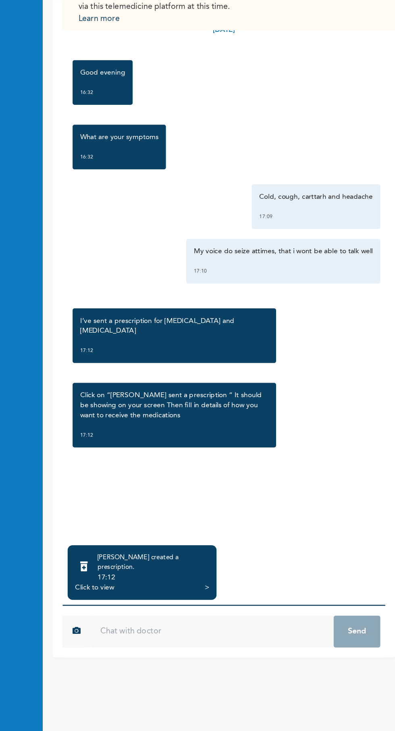
click at [157, 555] on div "Click to view" at bounding box center [143, 551] width 32 height 8
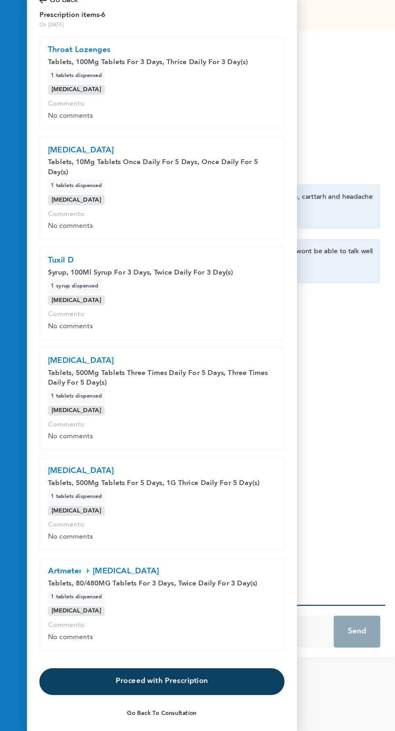
click at [199, 623] on button "Proceed with Prescription" at bounding box center [197, 627] width 199 height 22
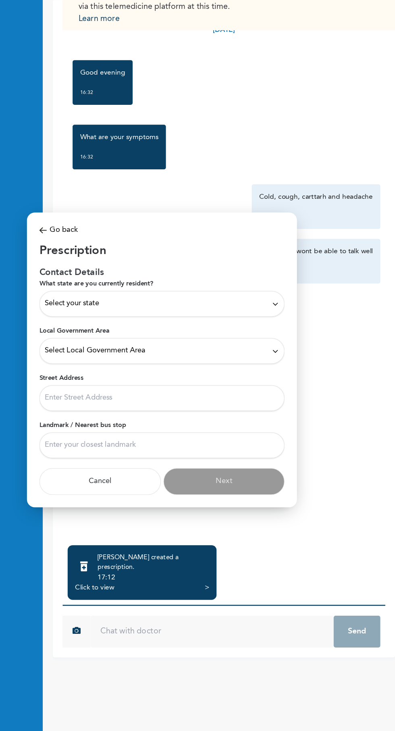
click at [289, 319] on icon at bounding box center [290, 320] width 6 height 6
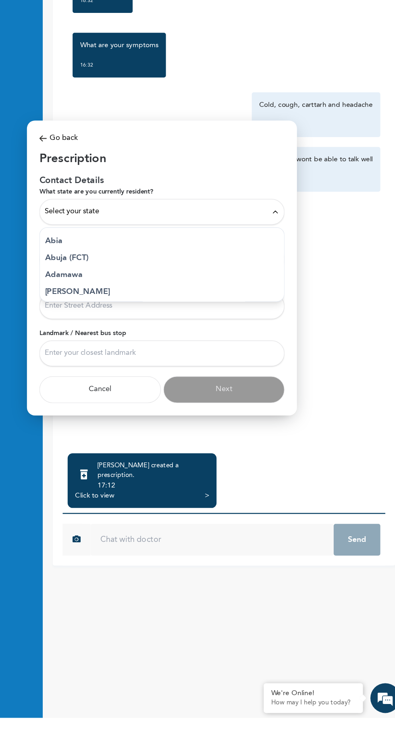
click at [158, 325] on div "Select your state" at bounding box center [197, 320] width 190 height 9
click at [152, 331] on div "Select your state" at bounding box center [197, 320] width 199 height 21
click at [214, 325] on div "Select your state" at bounding box center [197, 320] width 190 height 9
click at [290, 323] on icon at bounding box center [290, 320] width 6 height 6
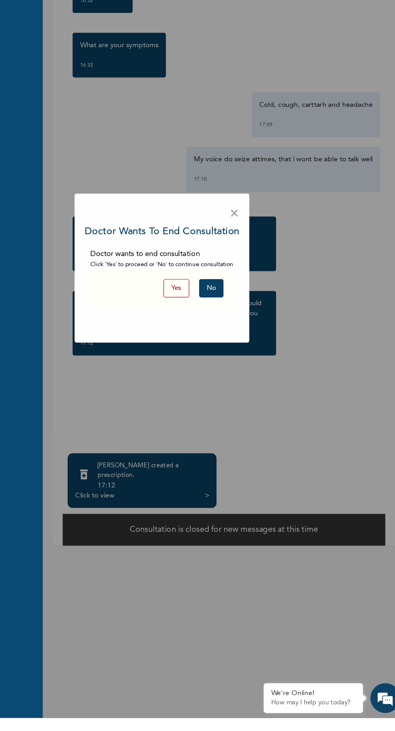
click at [239, 390] on button "No" at bounding box center [238, 382] width 20 height 15
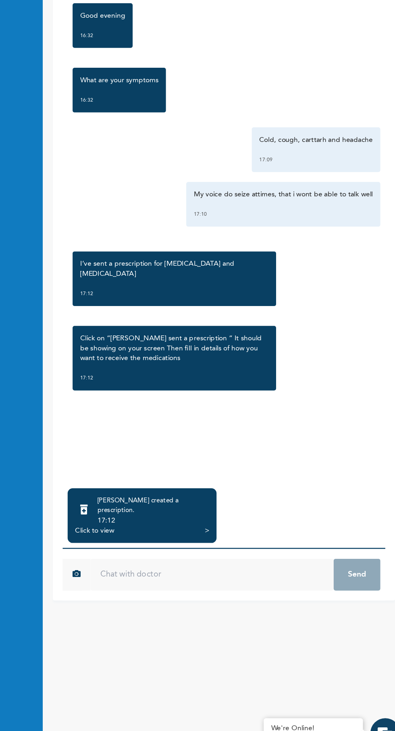
click at [146, 555] on div "Click to view" at bounding box center [143, 551] width 32 height 8
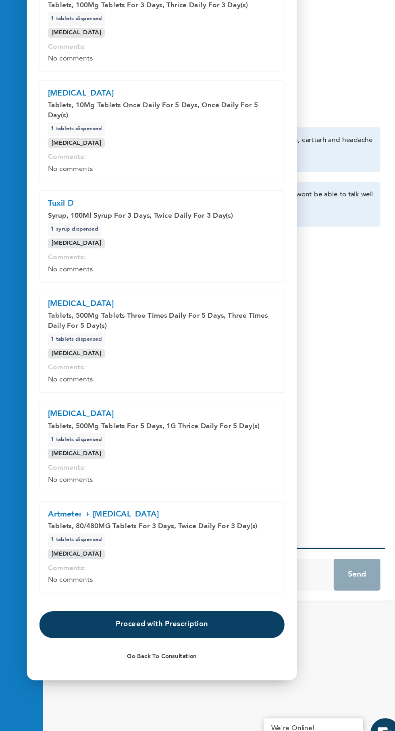
click at [208, 638] on button "Proceed with Prescription" at bounding box center [197, 627] width 199 height 22
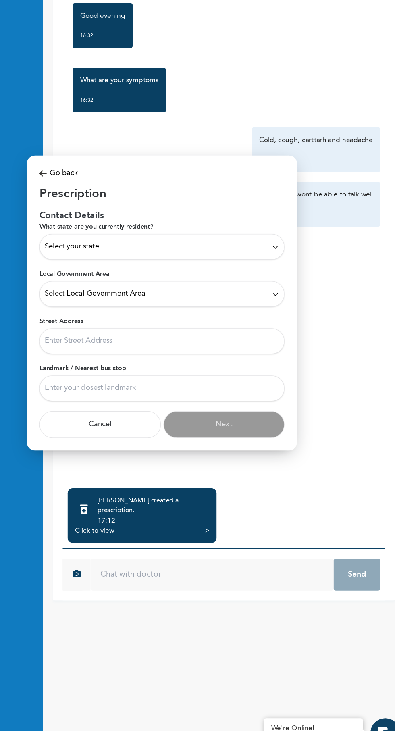
click at [290, 323] on icon at bounding box center [290, 320] width 6 height 6
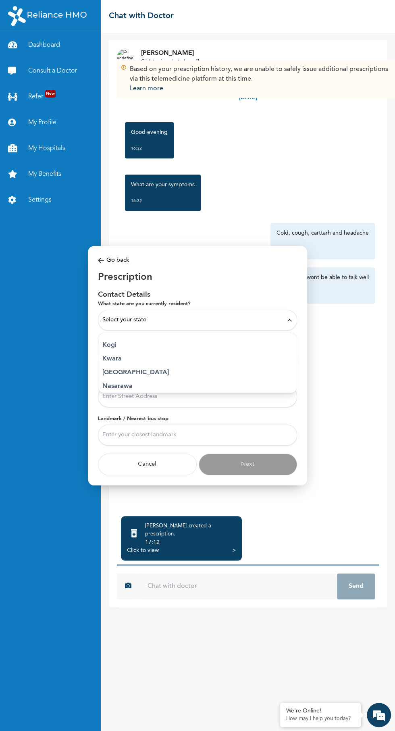
scroll to position [321, 0]
click at [153, 357] on p "Lagos" at bounding box center [197, 352] width 190 height 10
click at [290, 361] on icon at bounding box center [290, 358] width 6 height 6
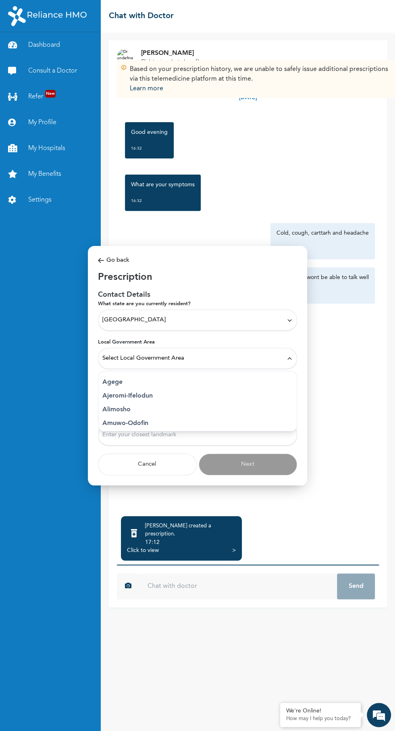
click at [153, 415] on p "Alimosho" at bounding box center [197, 410] width 190 height 10
click at [292, 407] on input "Street Address" at bounding box center [197, 396] width 199 height 21
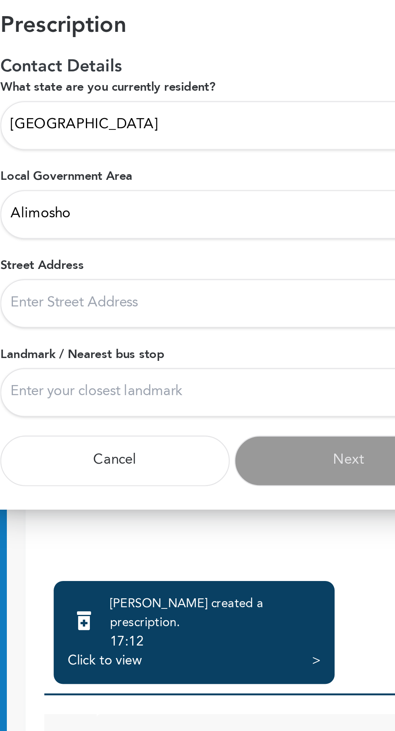
type input "9 [PERSON_NAME], [GEOGRAPHIC_DATA], [GEOGRAPHIC_DATA],[GEOGRAPHIC_DATA]"
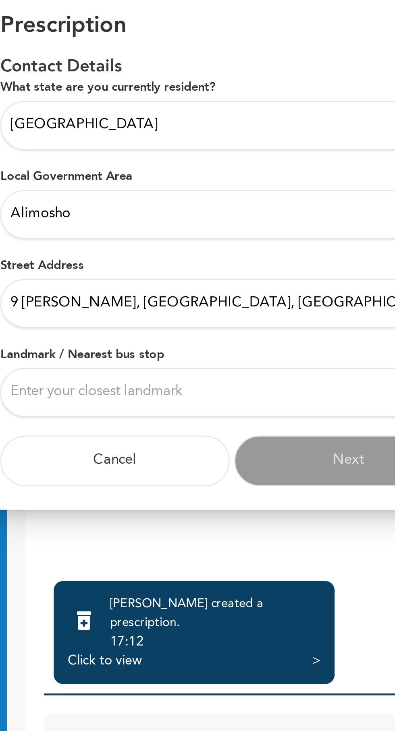
click at [197, 433] on input "Landmark / Nearest bus stop" at bounding box center [197, 435] width 199 height 21
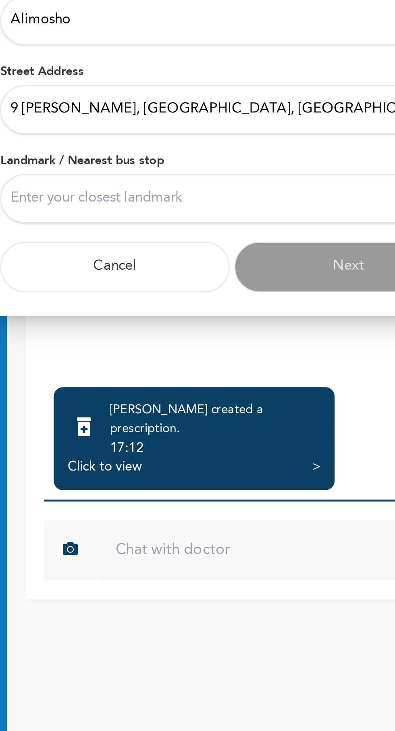
type input "Agbele busstop"
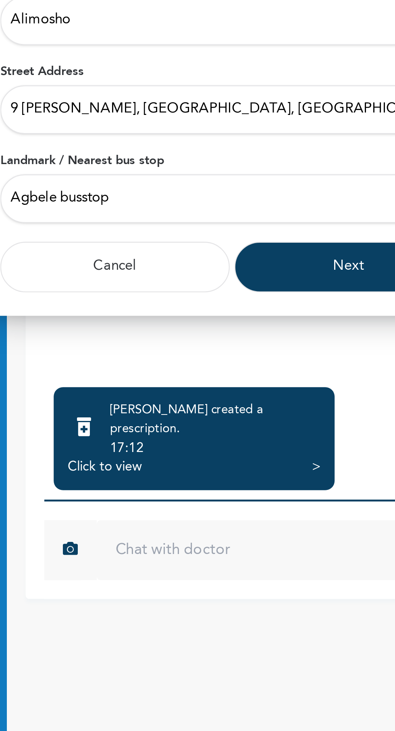
click at [243, 464] on button "Next" at bounding box center [248, 465] width 99 height 22
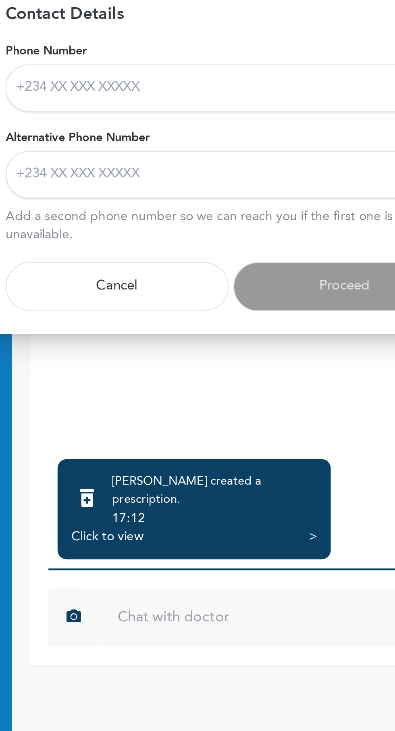
click at [192, 348] on input "Phone Number" at bounding box center [197, 352] width 199 height 21
type input "09126745319"
click at [183, 386] on input "Alternative Phone Number" at bounding box center [197, 390] width 199 height 21
type input "08022238714"
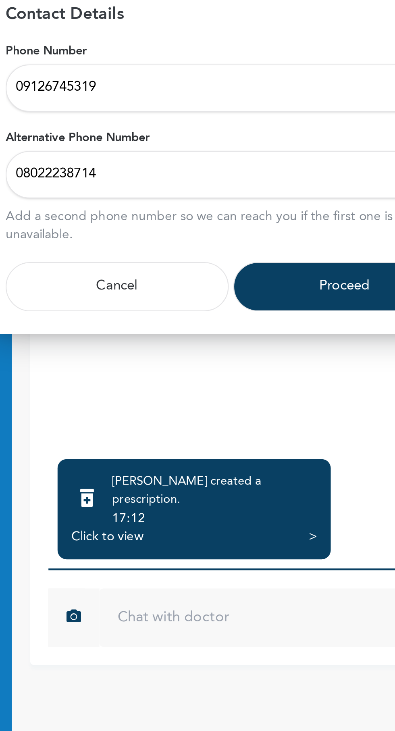
click at [245, 441] on button "Proceed" at bounding box center [248, 440] width 99 height 22
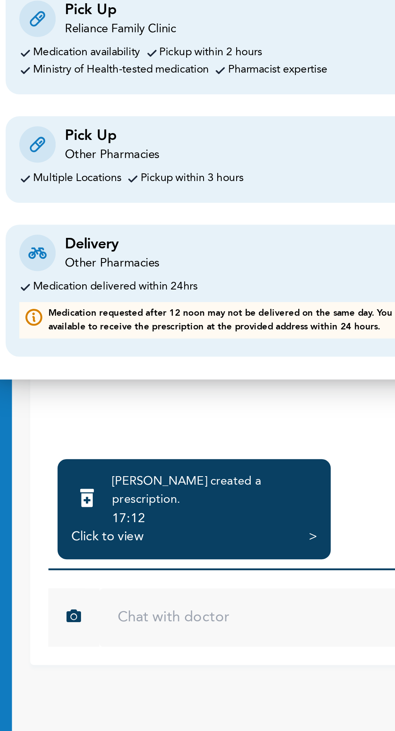
click at [246, 435] on div "Delivery Other Pharmacies Medication delivered within 24hrs Medication requeste…" at bounding box center [197, 442] width 199 height 58
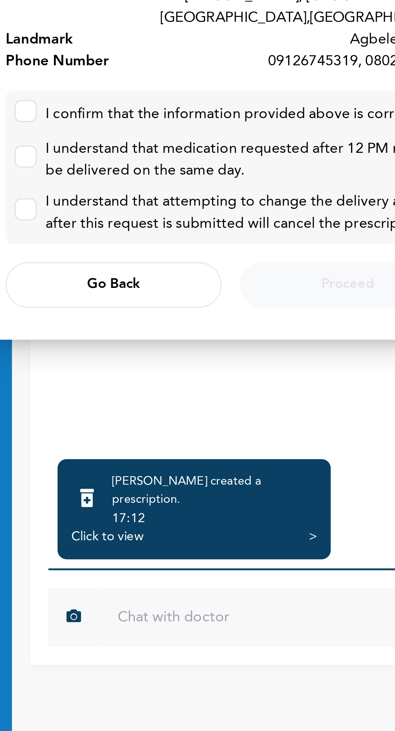
click at [107, 358] on input "checkbox" at bounding box center [104, 360] width 5 height 5
checkbox input "true"
click at [110, 378] on label at bounding box center [107, 383] width 10 height 10
click at [108, 378] on input "checkbox" at bounding box center [104, 380] width 5 height 5
checkbox input "true"
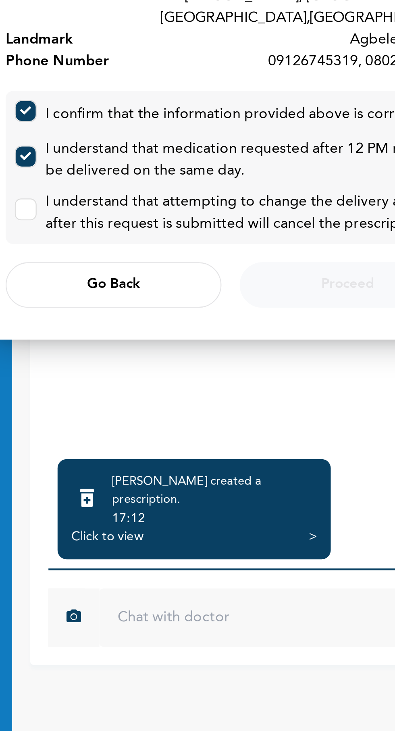
click at [107, 401] on input "checkbox" at bounding box center [104, 403] width 5 height 5
checkbox input "true"
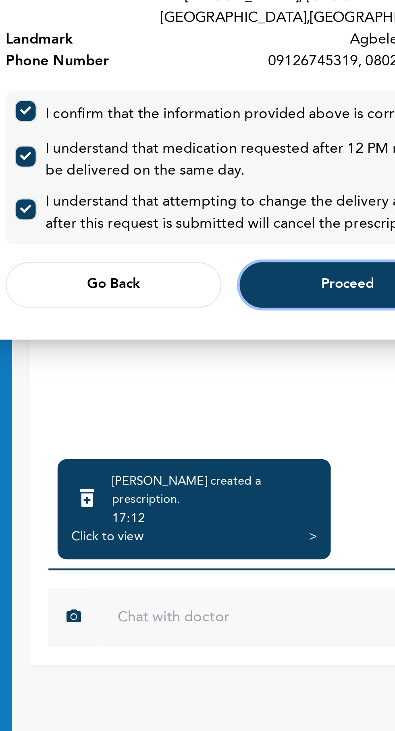
click at [238, 439] on button "Proceed" at bounding box center [250, 439] width 96 height 20
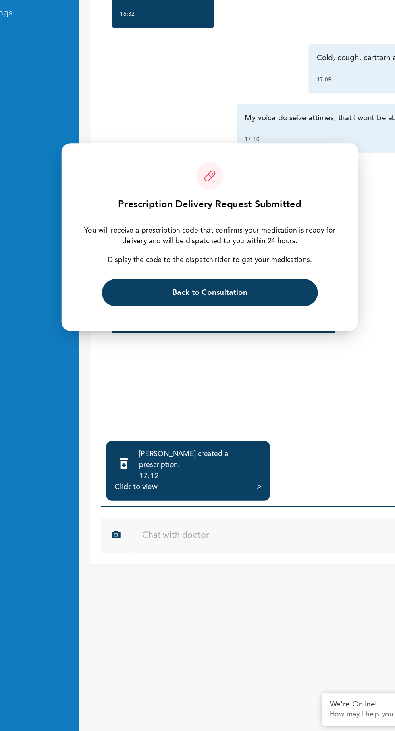
scroll to position [0, 0]
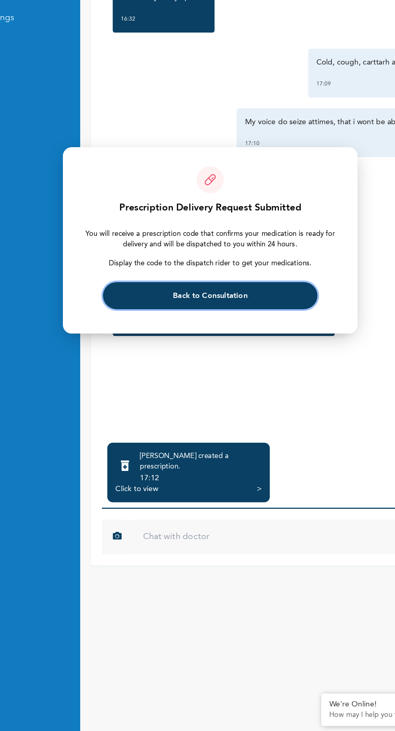
click at [263, 407] on button "Back to Consultation" at bounding box center [197, 407] width 159 height 20
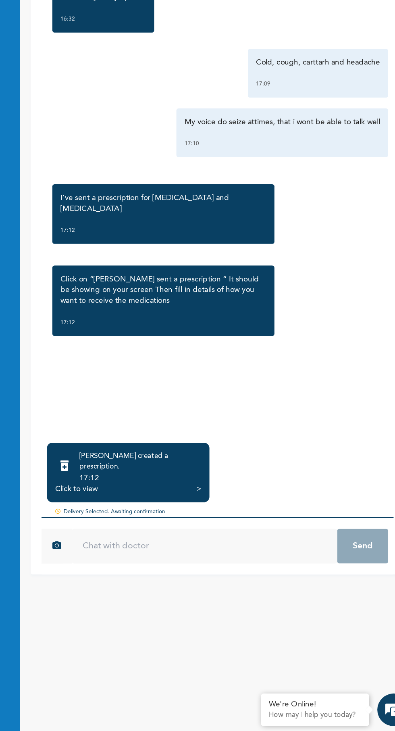
click at [159, 555] on div "Click to view" at bounding box center [143, 551] width 32 height 8
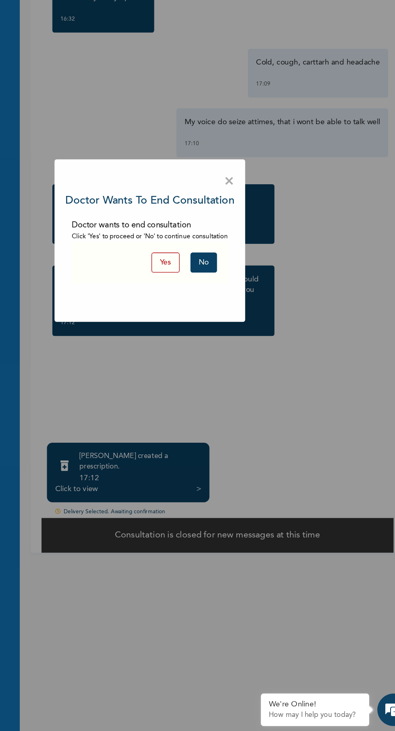
click at [339, 648] on div "× Doctor wants to end consultation Doctor wants to end consultation Click 'Yes'…" at bounding box center [197, 365] width 395 height 731
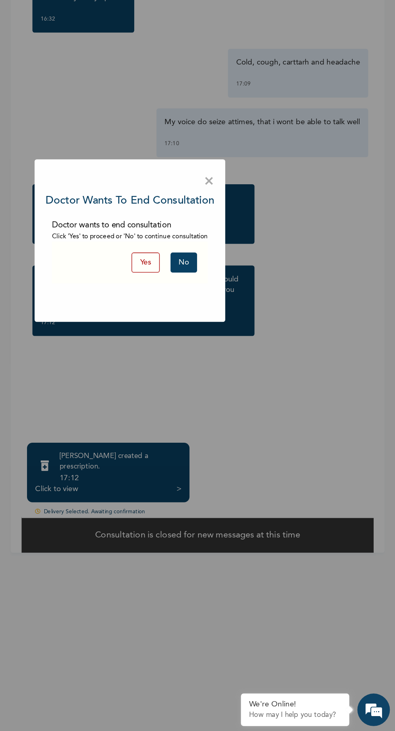
click at [207, 386] on button "Yes" at bounding box center [209, 382] width 21 height 15
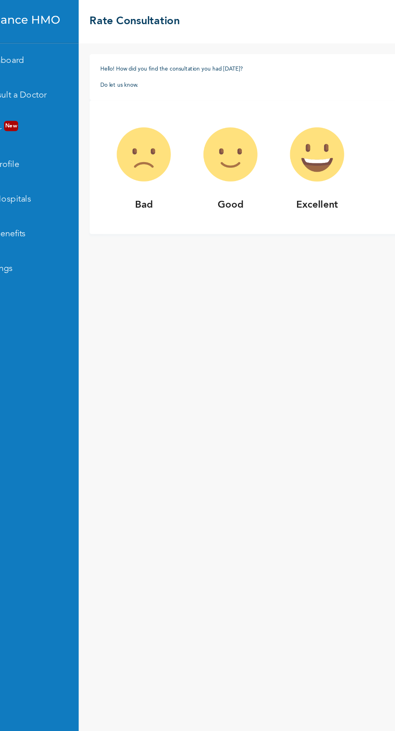
click at [190, 152] on p "Good" at bounding box center [214, 152] width 65 height 11
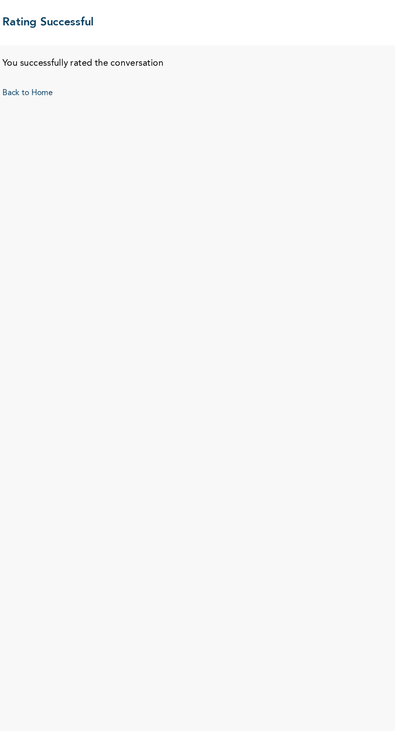
click at [137, 67] on link "Back to Home" at bounding box center [127, 66] width 36 height 6
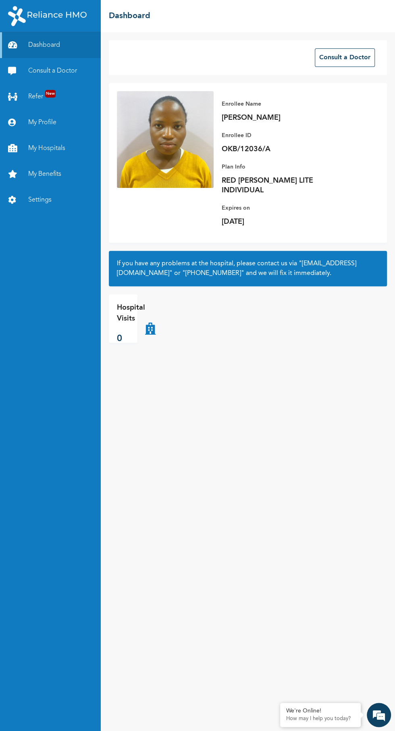
click at [86, 73] on link "Consult a Doctor" at bounding box center [50, 71] width 101 height 26
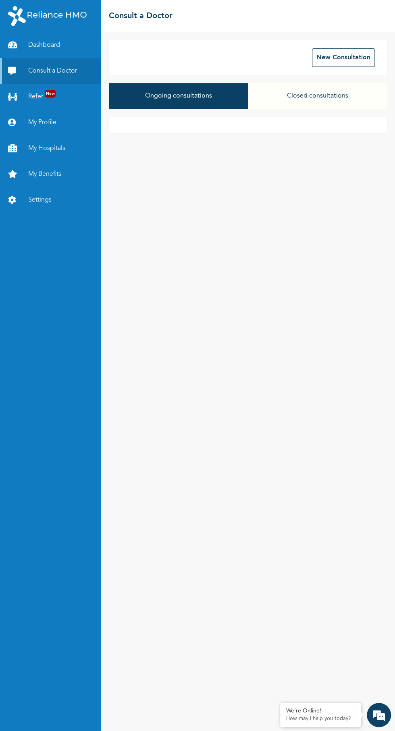
click at [212, 102] on button "Ongoing consultations" at bounding box center [178, 96] width 139 height 26
click at [184, 95] on button "Ongoing consultations" at bounding box center [178, 96] width 139 height 26
click at [202, 96] on button "Ongoing consultations" at bounding box center [178, 96] width 139 height 26
click at [327, 107] on button "Closed consultations" at bounding box center [317, 96] width 139 height 26
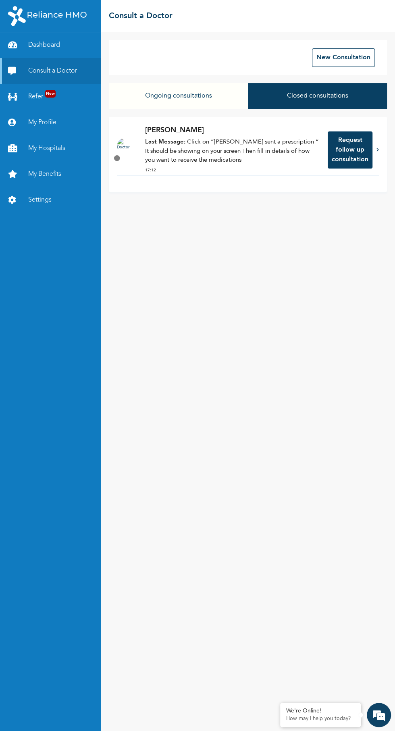
click at [204, 148] on p "Last Message: Click on “[PERSON_NAME] sent a prescription “ It should be showin…" at bounding box center [232, 151] width 175 height 27
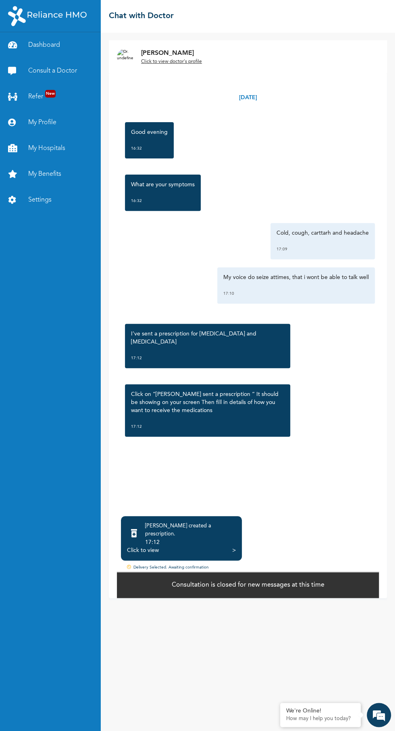
click at [209, 547] on div "17:12" at bounding box center [190, 543] width 91 height 8
click at [178, 547] on div "17:12" at bounding box center [190, 543] width 91 height 8
click at [152, 555] on div "Click to view" at bounding box center [143, 551] width 32 height 8
